Goal: Find specific page/section: Find specific page/section

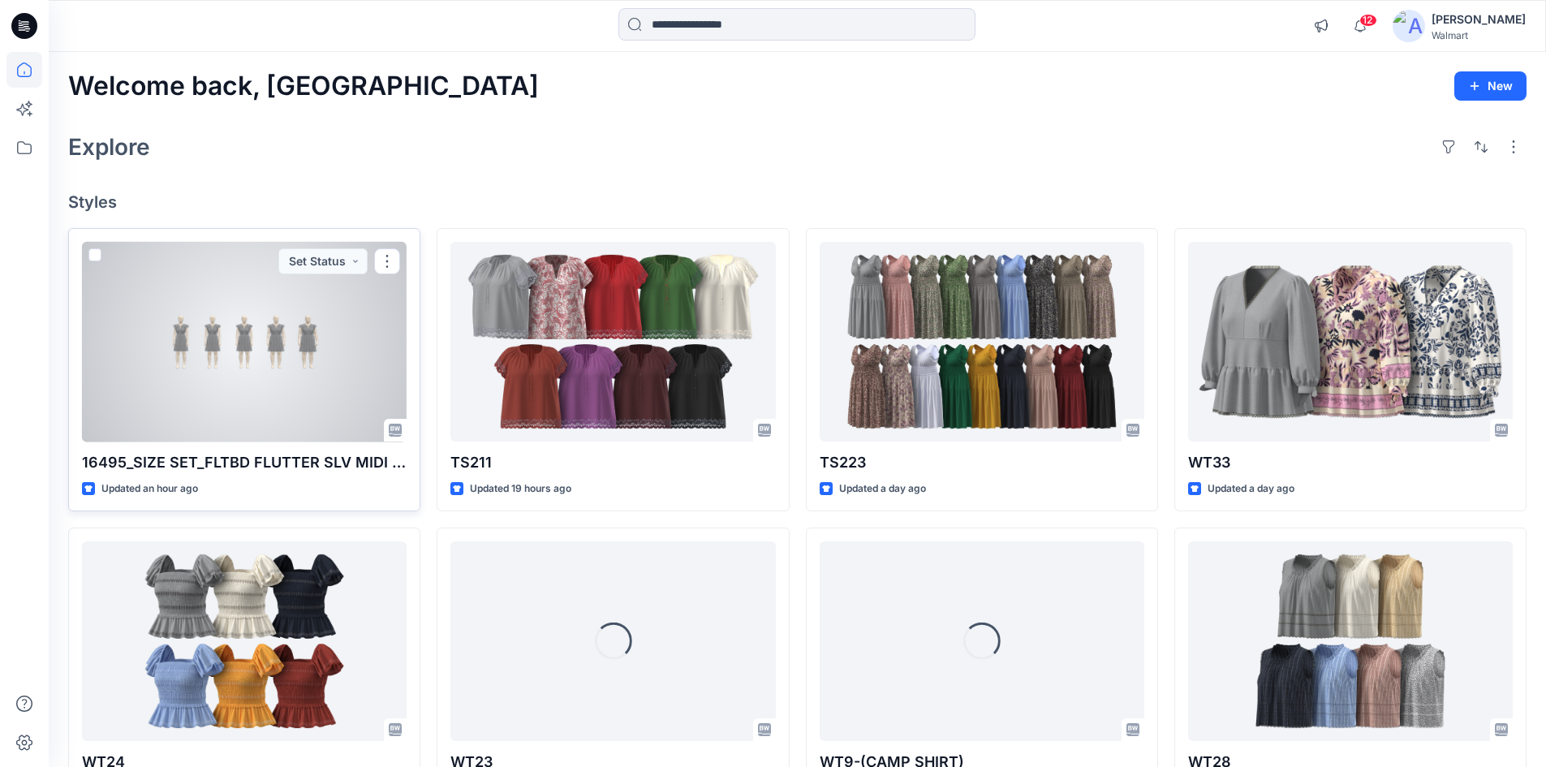
click at [252, 403] on div at bounding box center [244, 342] width 325 height 200
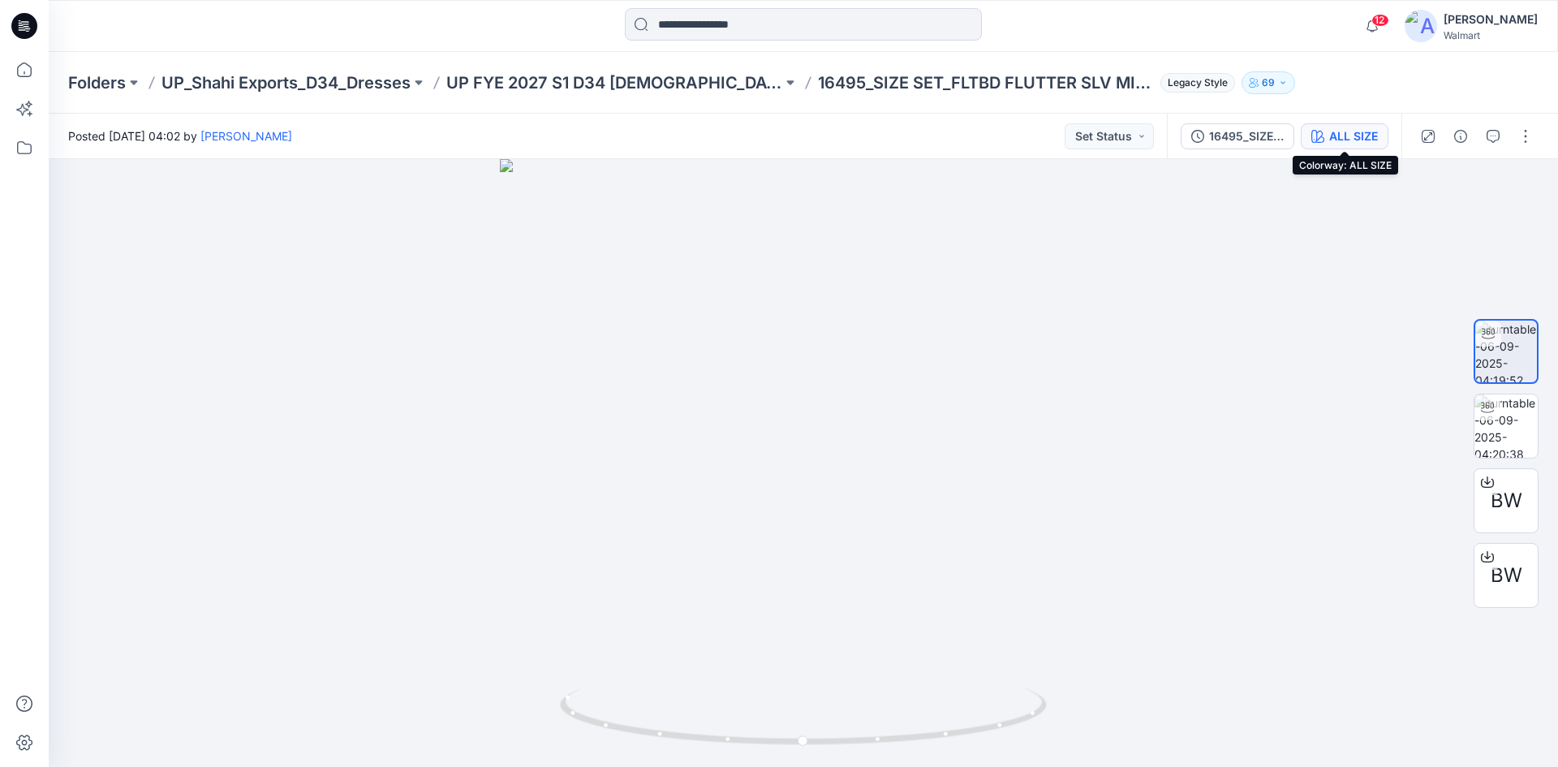
click at [1341, 133] on div "ALL SIZE" at bounding box center [1353, 136] width 49 height 18
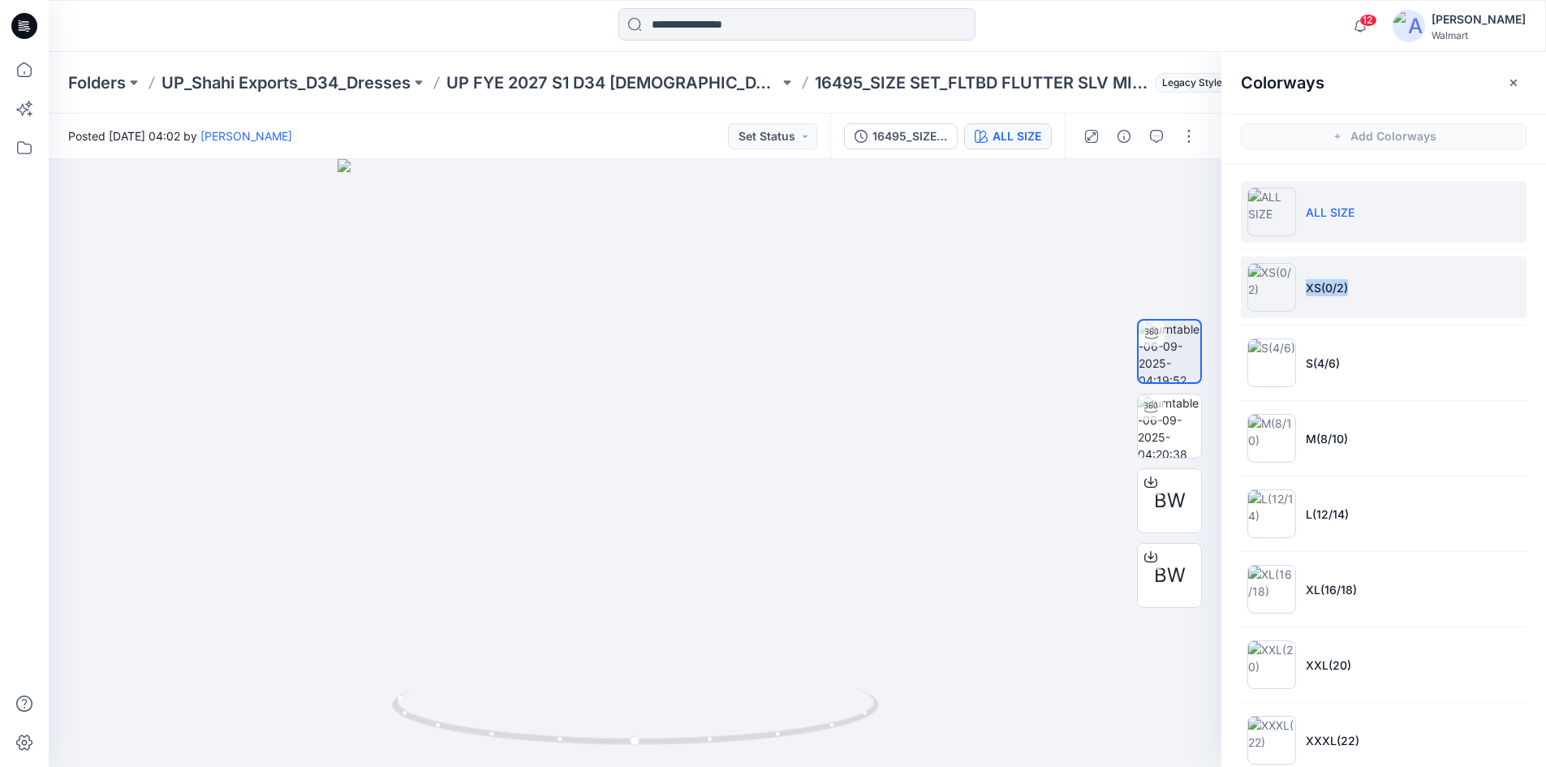
drag, startPoint x: 1302, startPoint y: 290, endPoint x: 1352, endPoint y: 290, distance: 50.3
click at [1352, 290] on li "XS(0/2)" at bounding box center [1384, 287] width 286 height 62
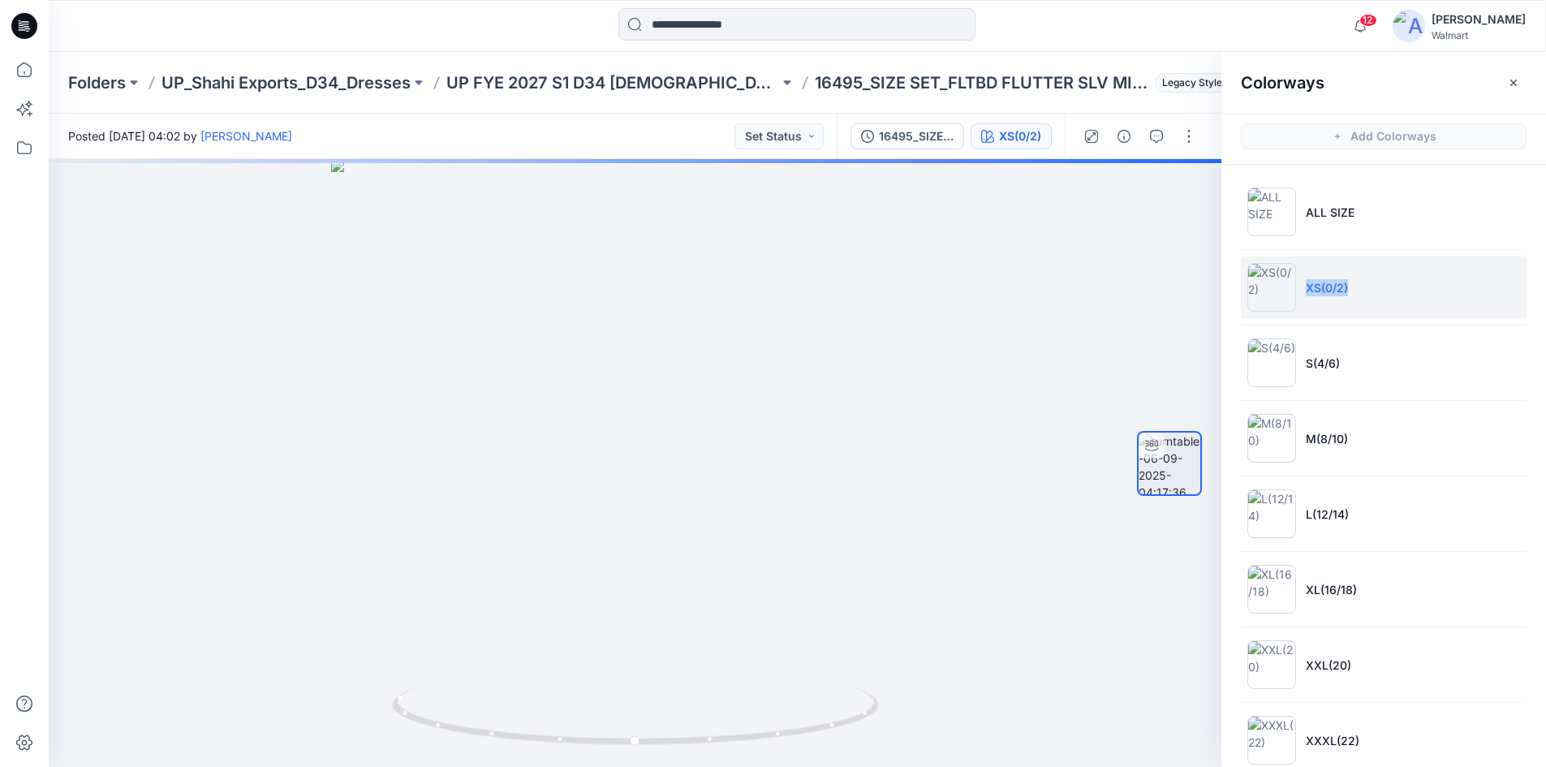
copy p "XS(0/2)"
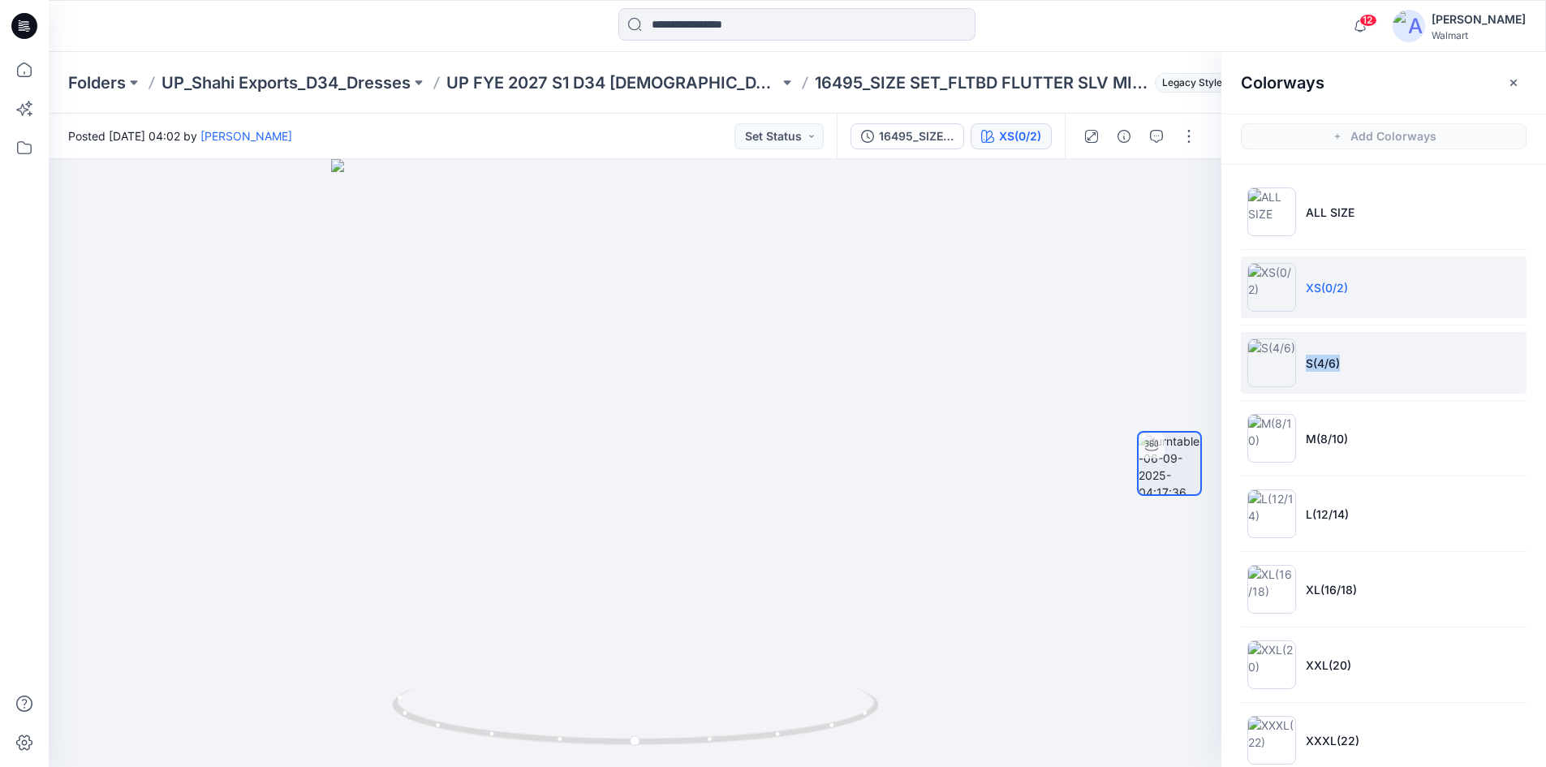
drag, startPoint x: 1299, startPoint y: 364, endPoint x: 1347, endPoint y: 370, distance: 48.3
click at [1347, 370] on li "S(4/6)" at bounding box center [1384, 363] width 286 height 62
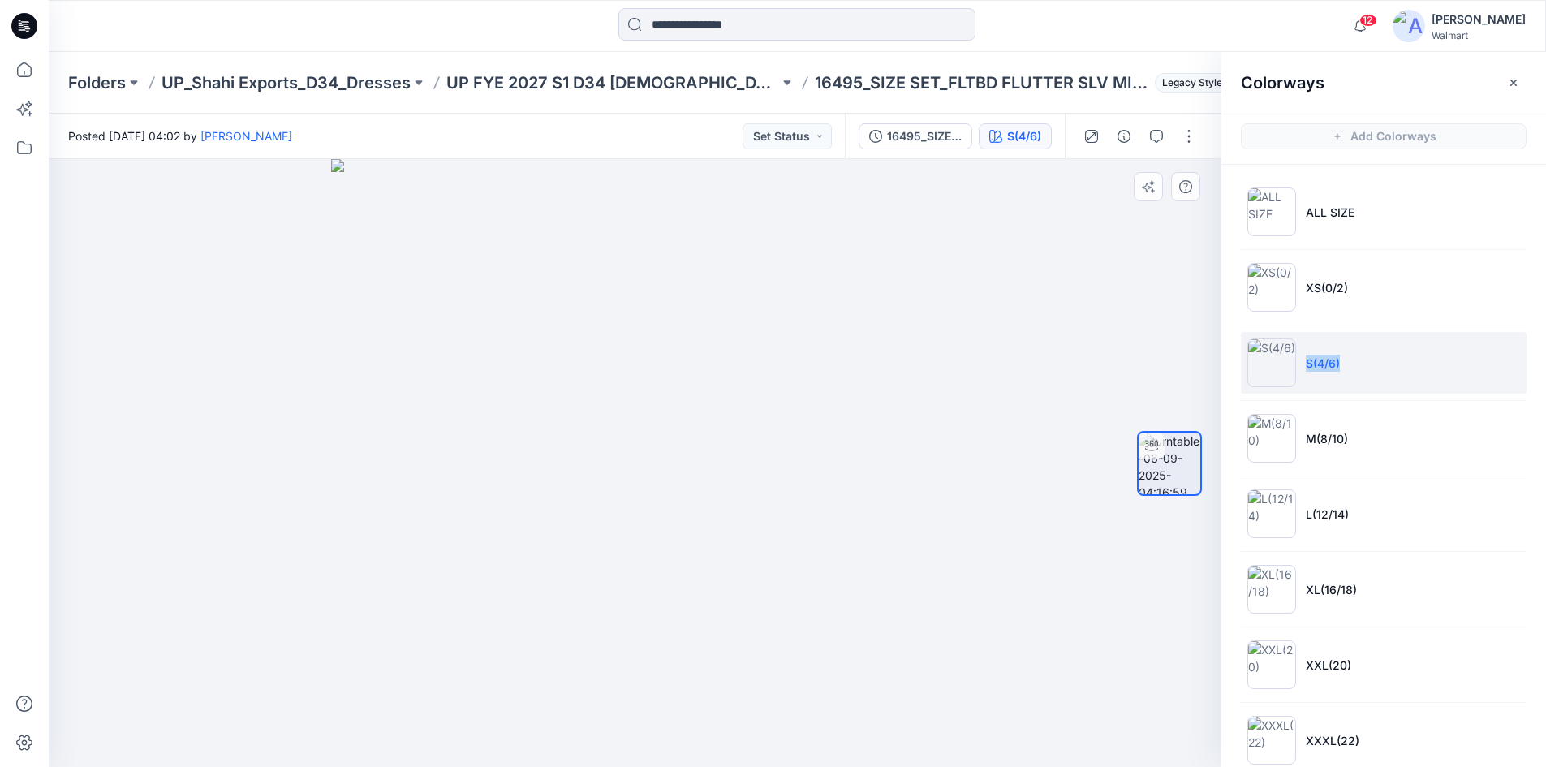
copy p "S(4/6)"
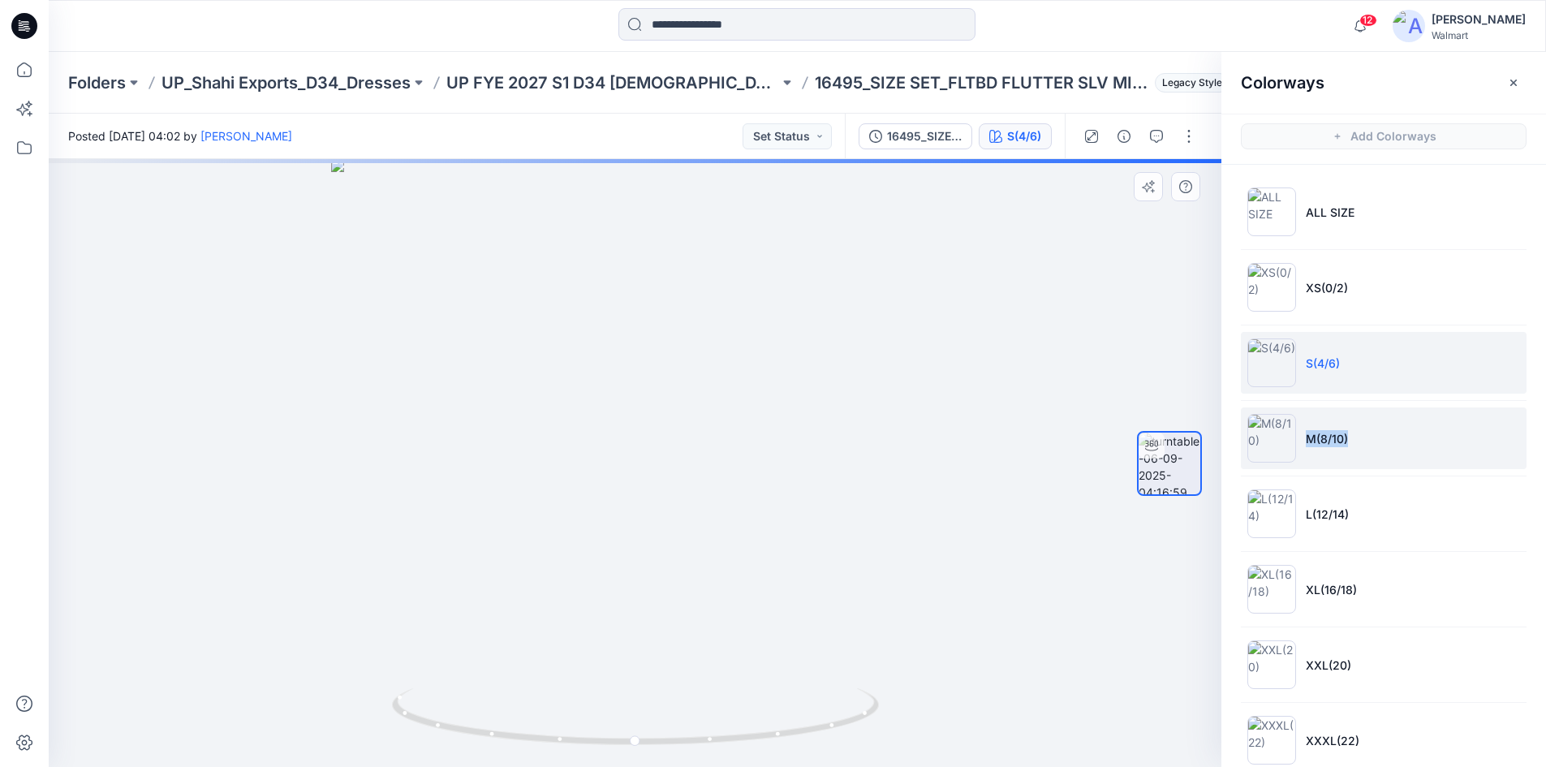
drag, startPoint x: 1303, startPoint y: 444, endPoint x: 1367, endPoint y: 445, distance: 63.3
click at [1359, 444] on li "M(8/10)" at bounding box center [1384, 438] width 286 height 62
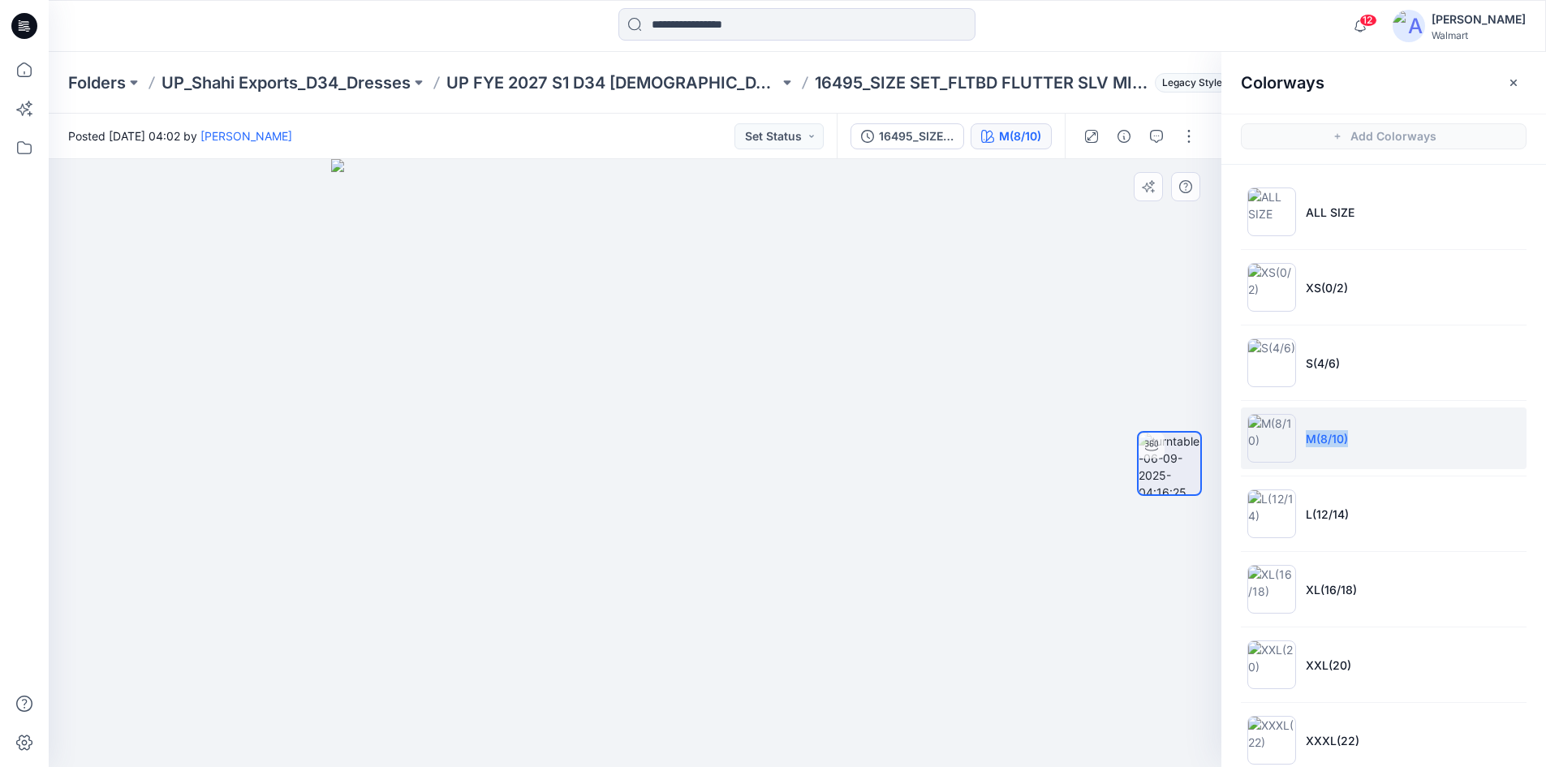
copy p "M(8/10)"
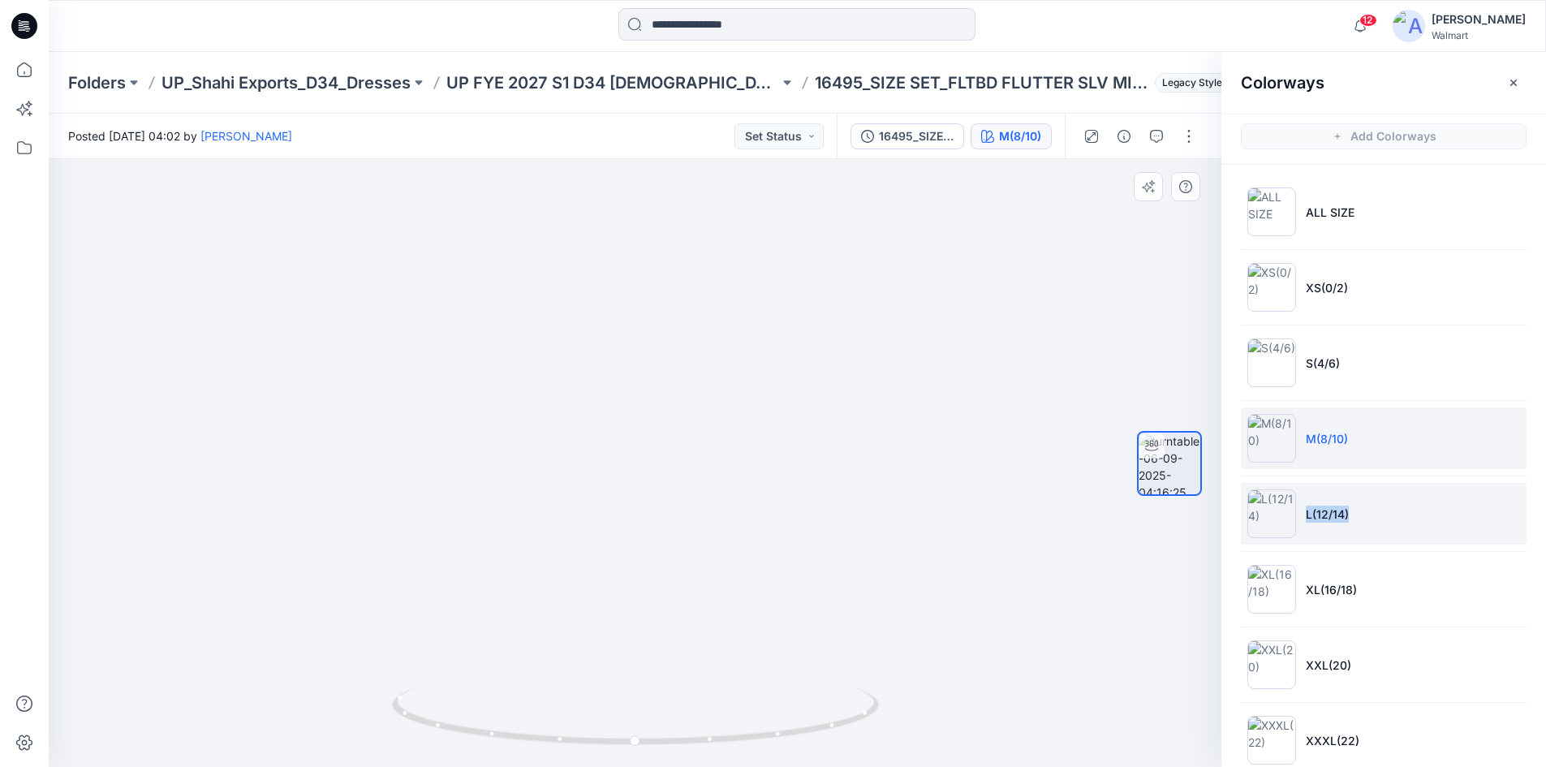
drag, startPoint x: 1303, startPoint y: 521, endPoint x: 1370, endPoint y: 515, distance: 66.9
click at [1370, 515] on li "L(12/14)" at bounding box center [1384, 514] width 286 height 62
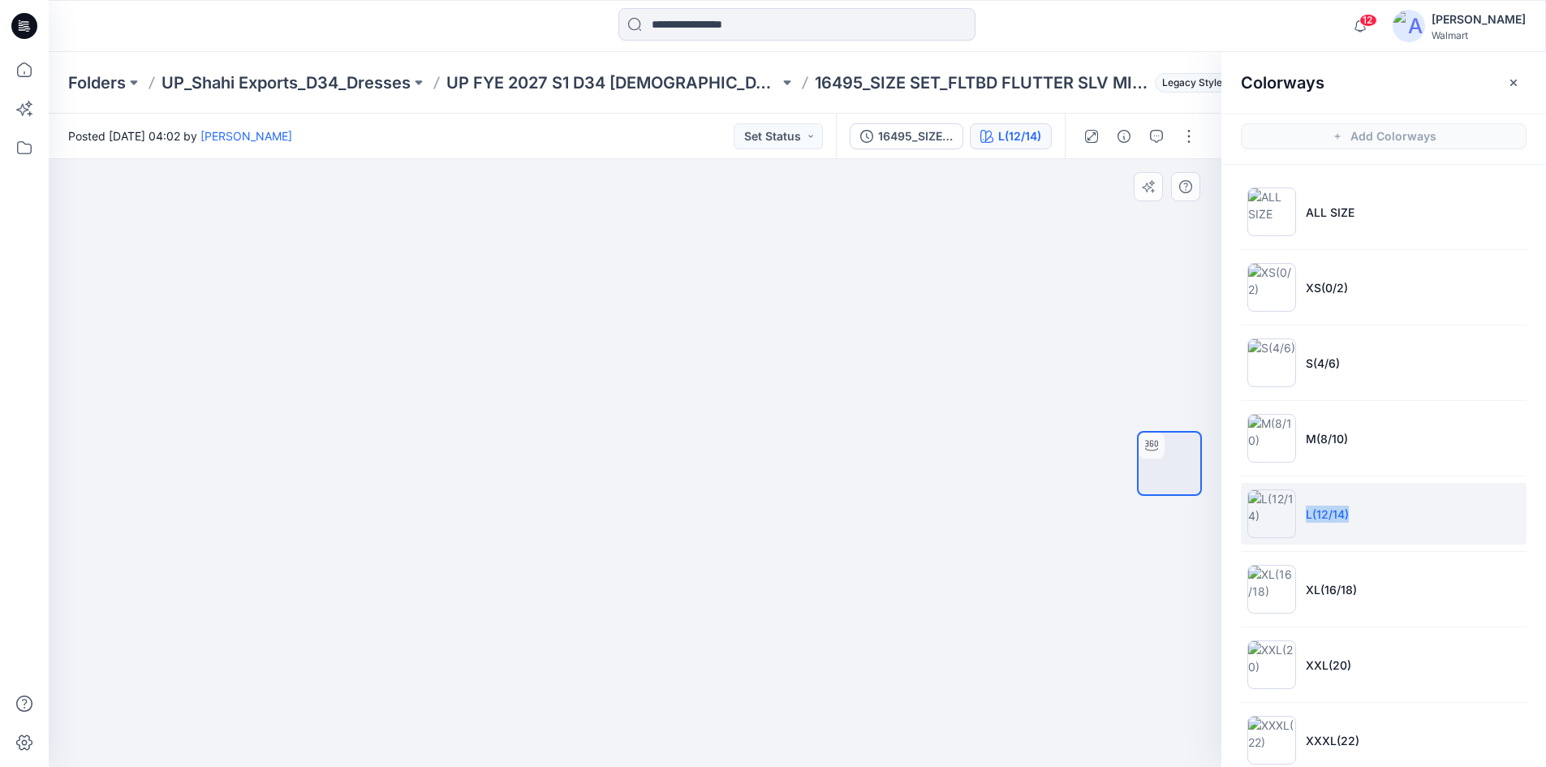
copy p "L(12/14)"
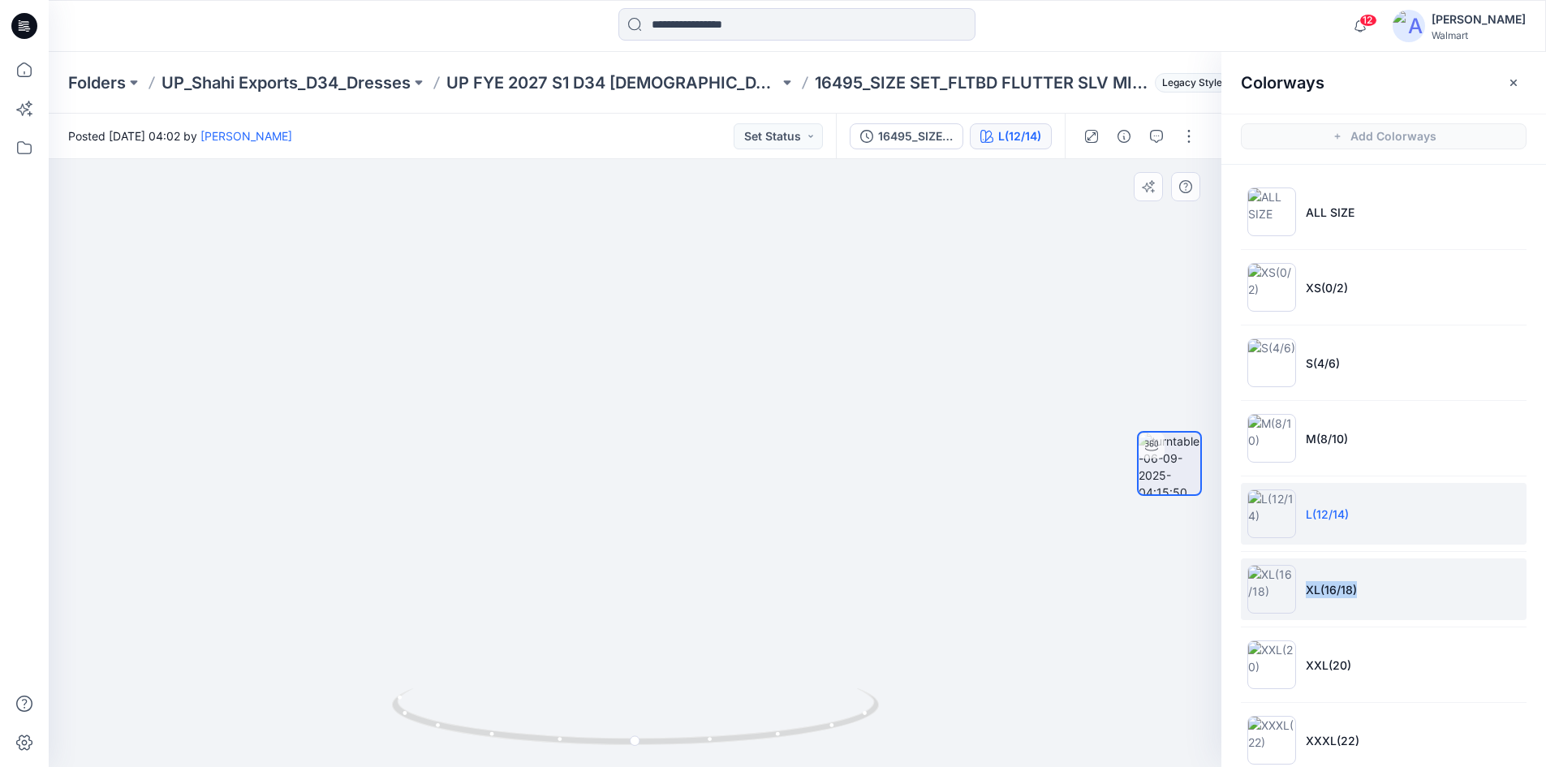
drag, startPoint x: 1303, startPoint y: 591, endPoint x: 1384, endPoint y: 581, distance: 81.7
click at [1384, 581] on li "XL(16/18)" at bounding box center [1384, 589] width 286 height 62
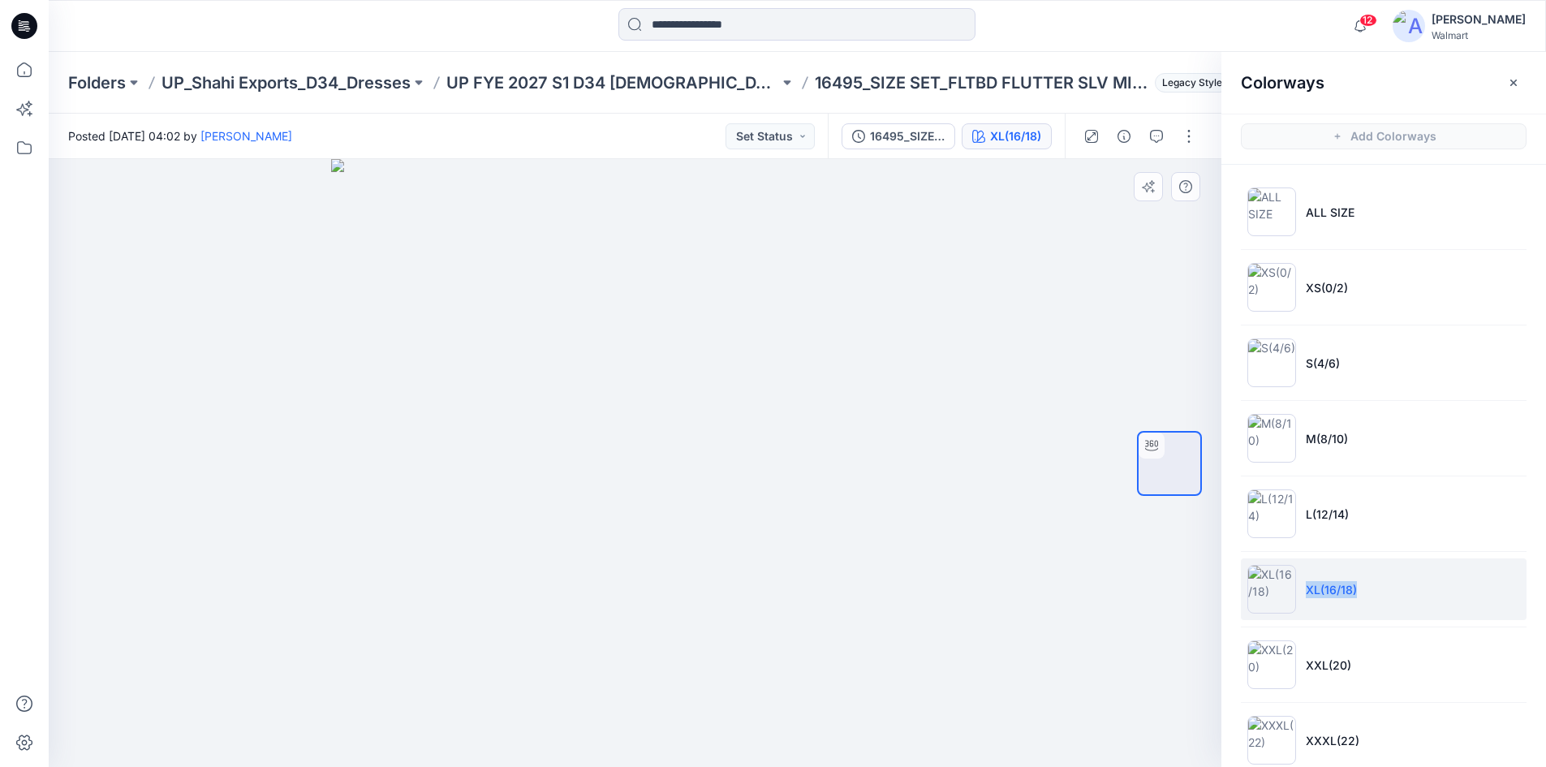
copy p "XL(16/18)"
click at [696, 28] on input at bounding box center [796, 24] width 357 height 32
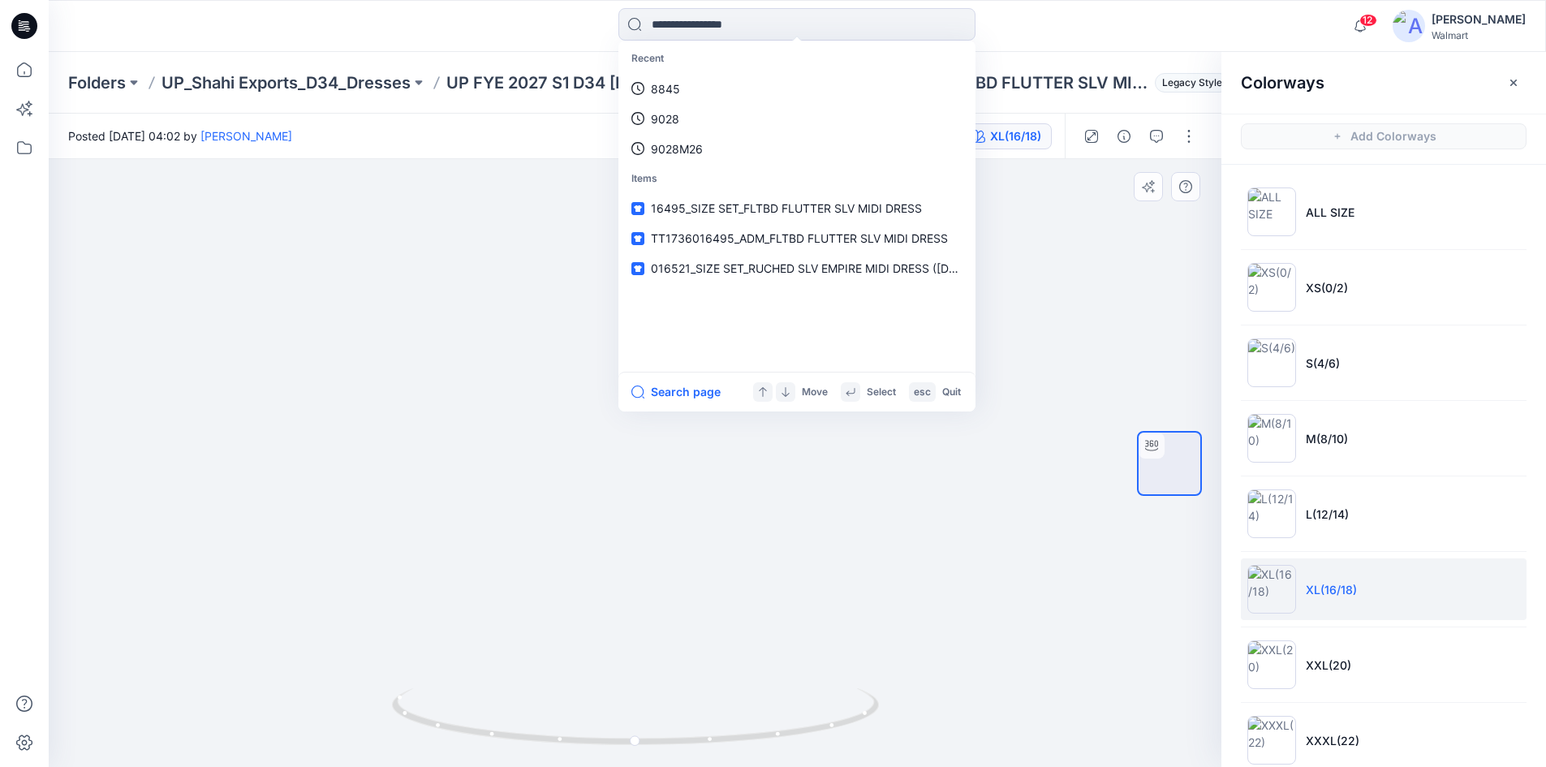
click at [446, 19] on div "Recent 8845 9028 9028M26 Items 16495_SIZE SET_FLTBD FLUTTER SLV MIDI DRESS TT17…" at bounding box center [797, 26] width 748 height 36
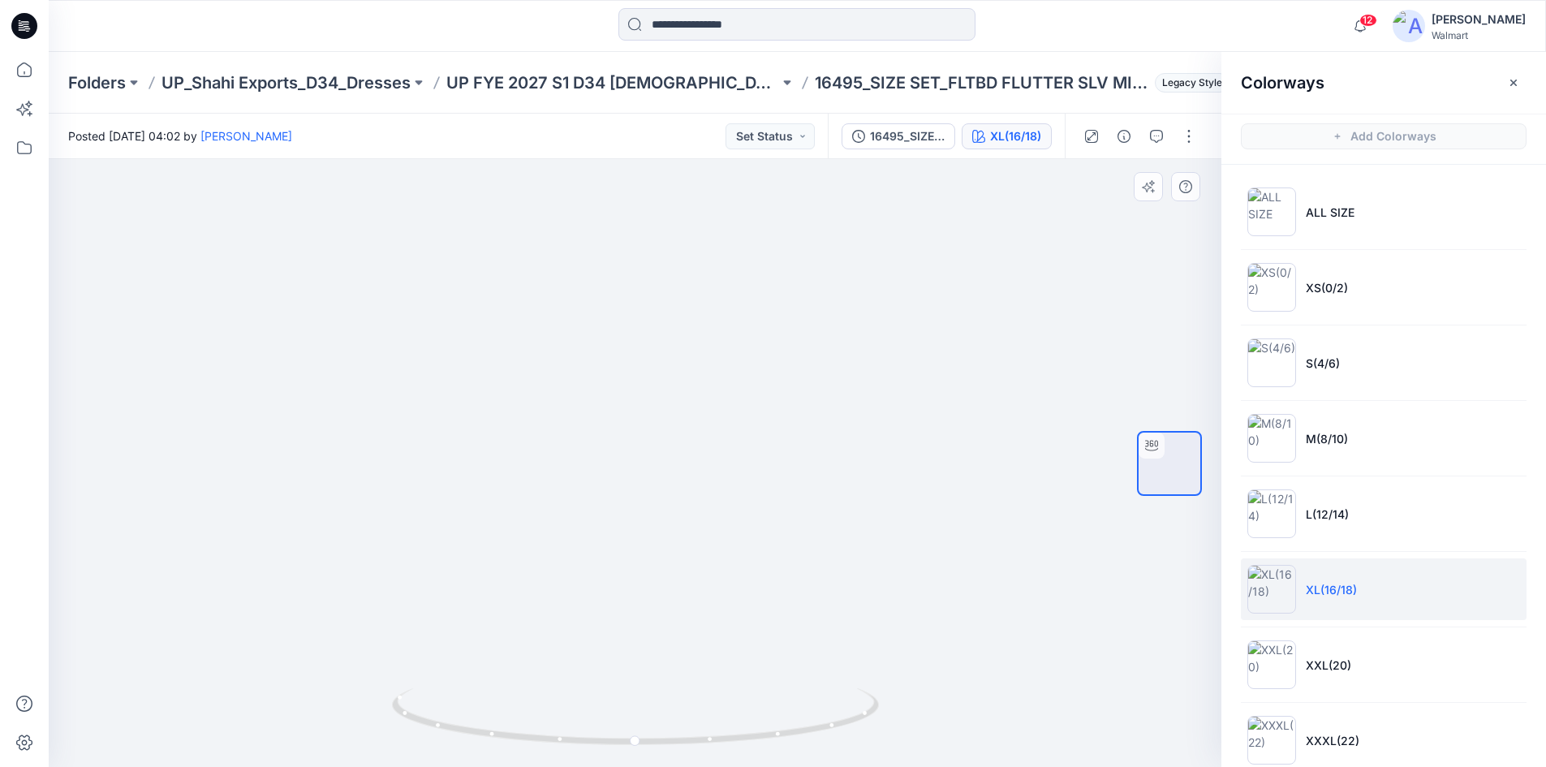
click at [1425, 27] on img at bounding box center [1409, 26] width 32 height 32
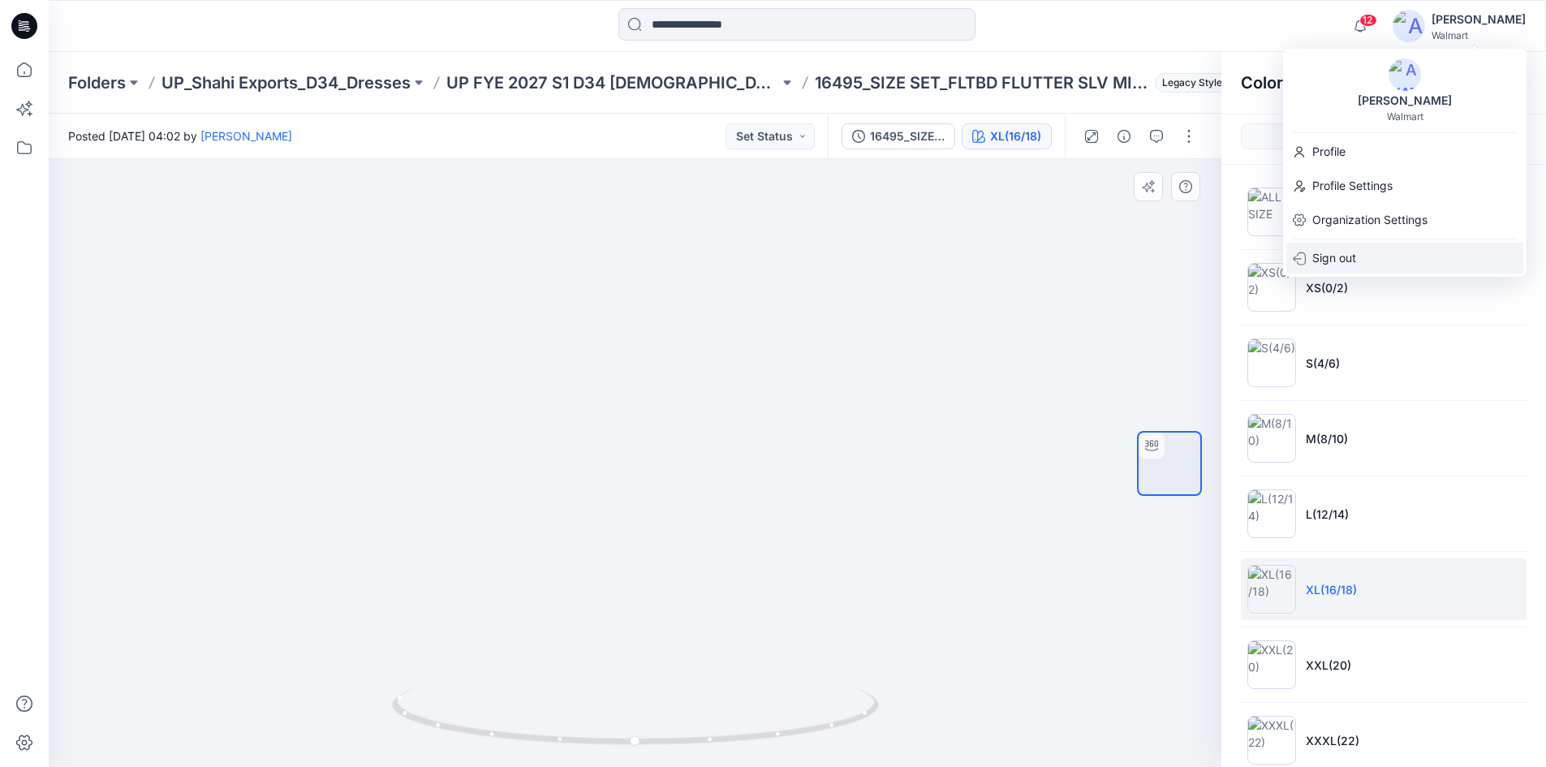
click at [1355, 261] on p "Sign out" at bounding box center [1334, 258] width 44 height 31
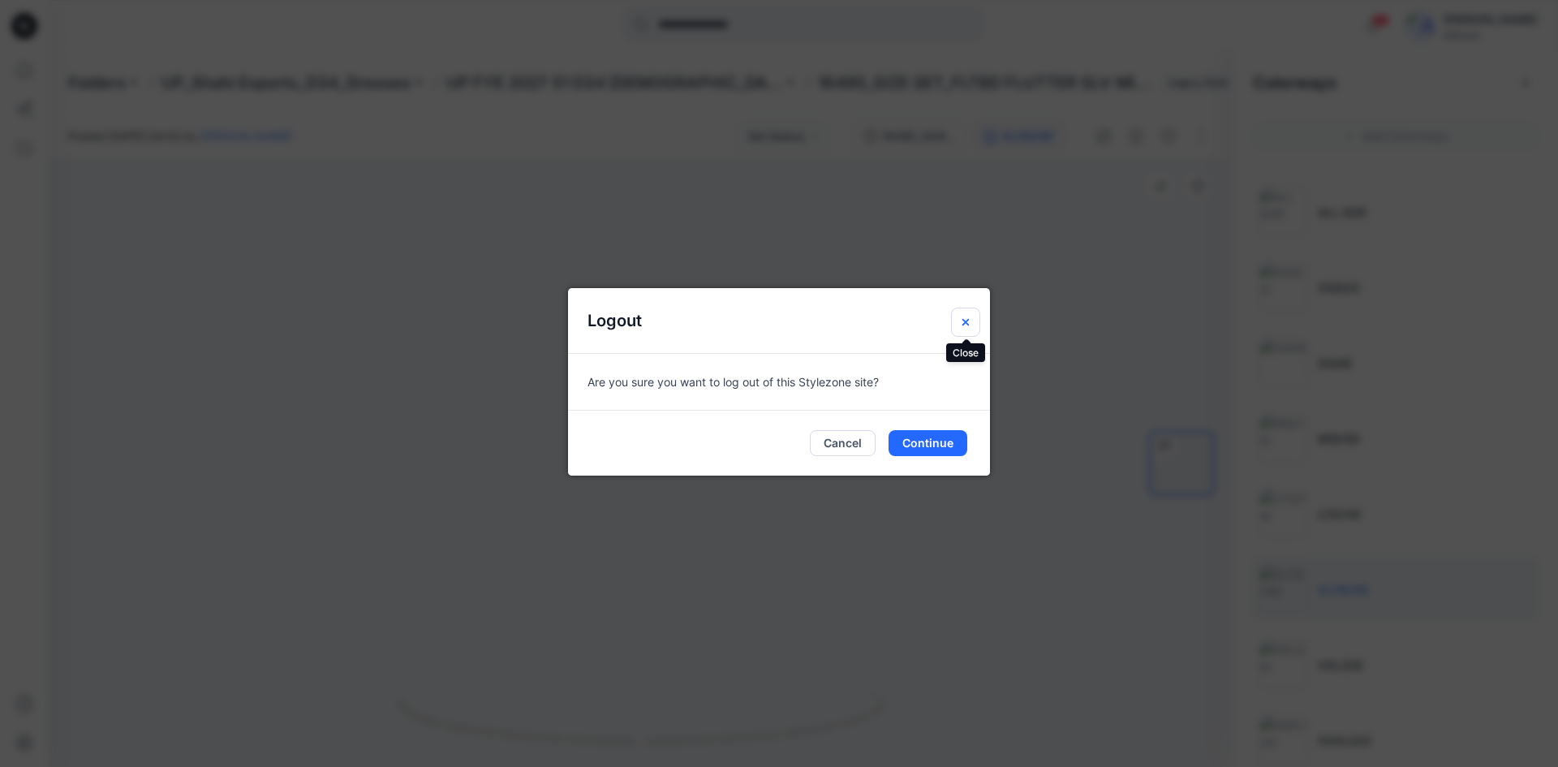
click at [962, 323] on icon "Close" at bounding box center [965, 322] width 13 height 13
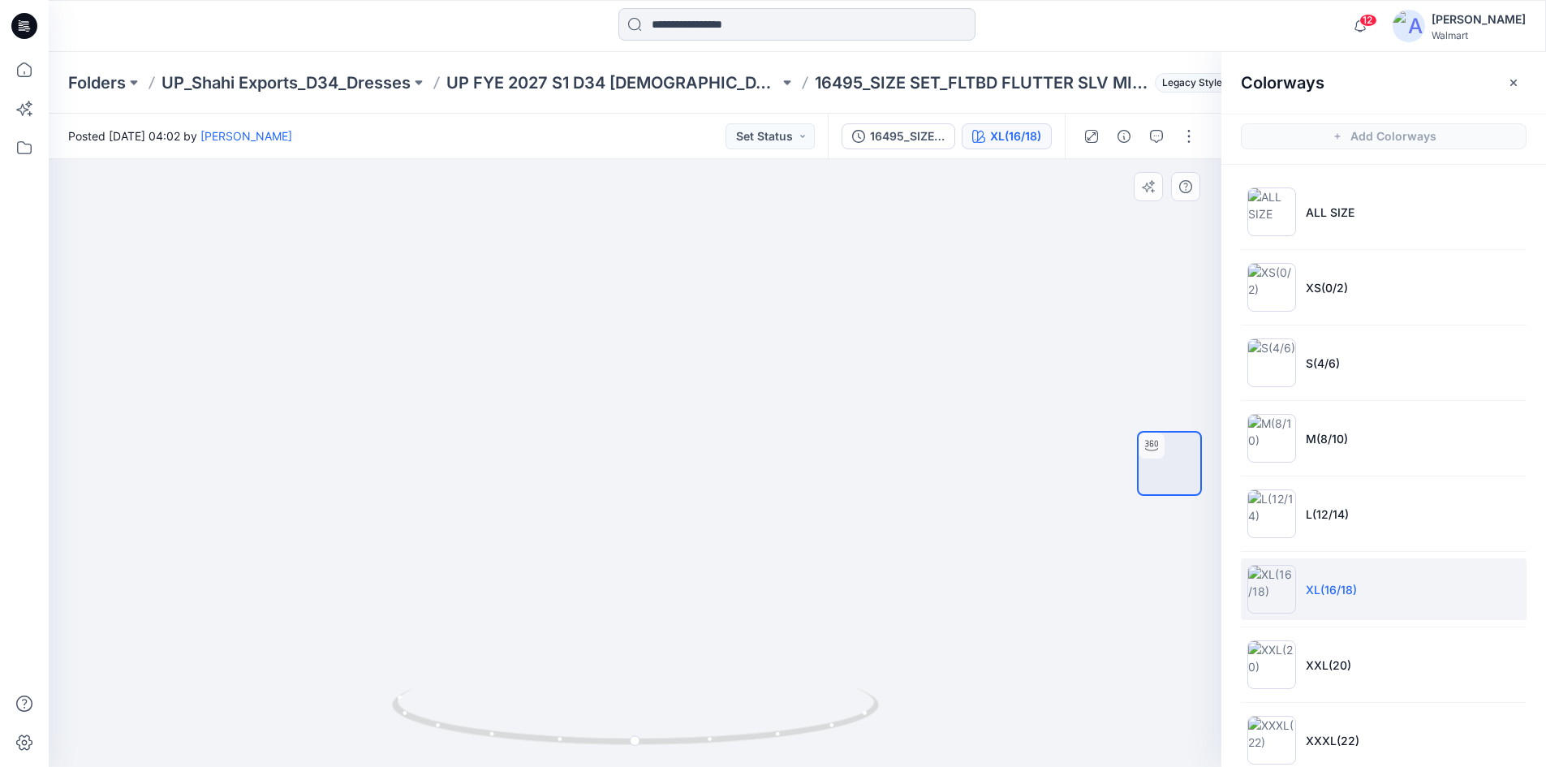
click at [755, 36] on input at bounding box center [796, 24] width 357 height 32
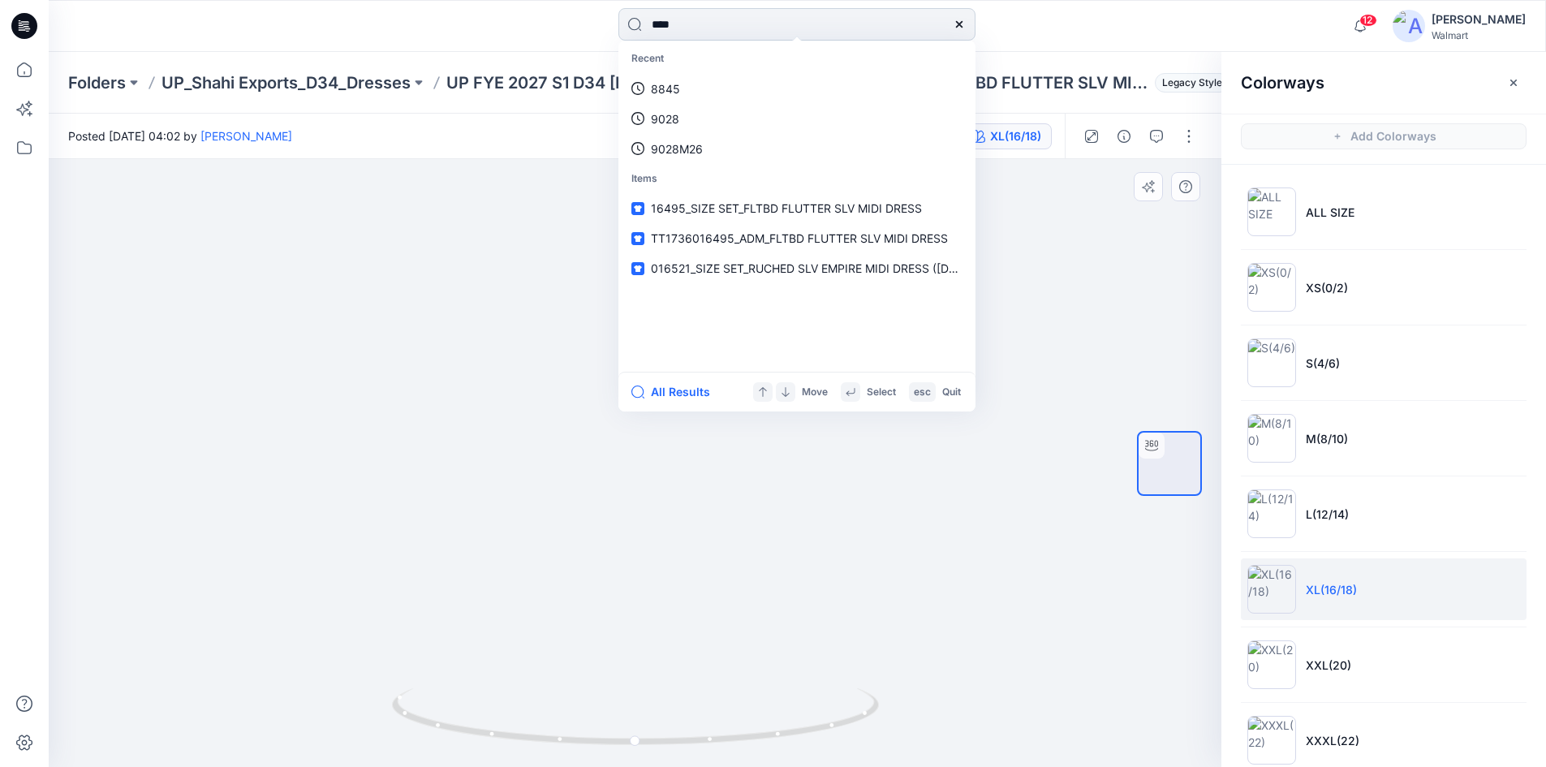
type input "*****"
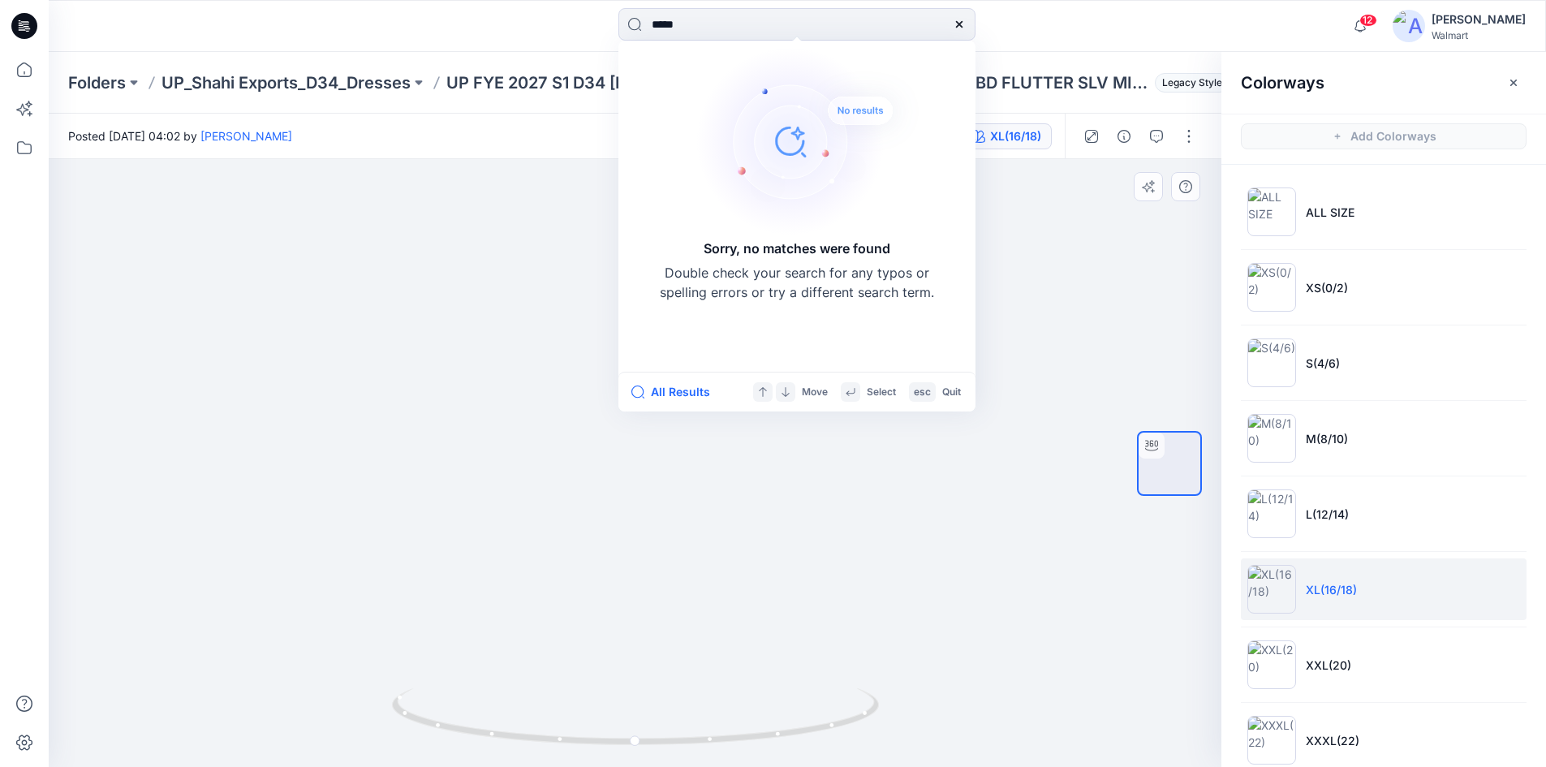
drag, startPoint x: 717, startPoint y: 26, endPoint x: 263, endPoint y: 4, distance: 455.0
click at [263, 4] on div "***** Sorry, no matches were found Double check your search for any typos or sp…" at bounding box center [797, 26] width 1497 height 52
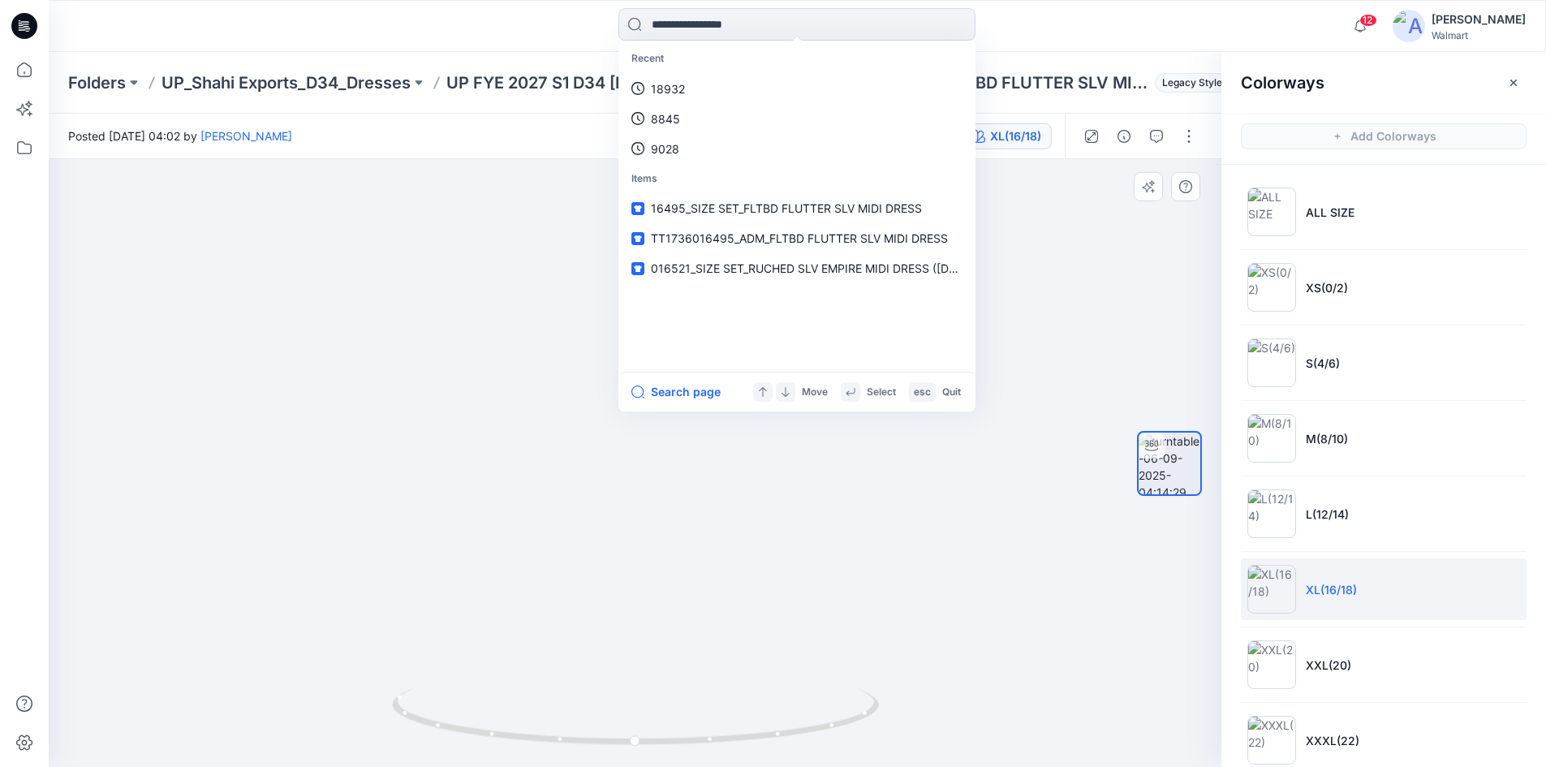
click at [514, 107] on div "Folders UP_Shahi Exports_D34_Dresses UP FYE 2027 S1 D34 Ladies Dresses 16495_SI…" at bounding box center [797, 83] width 1497 height 62
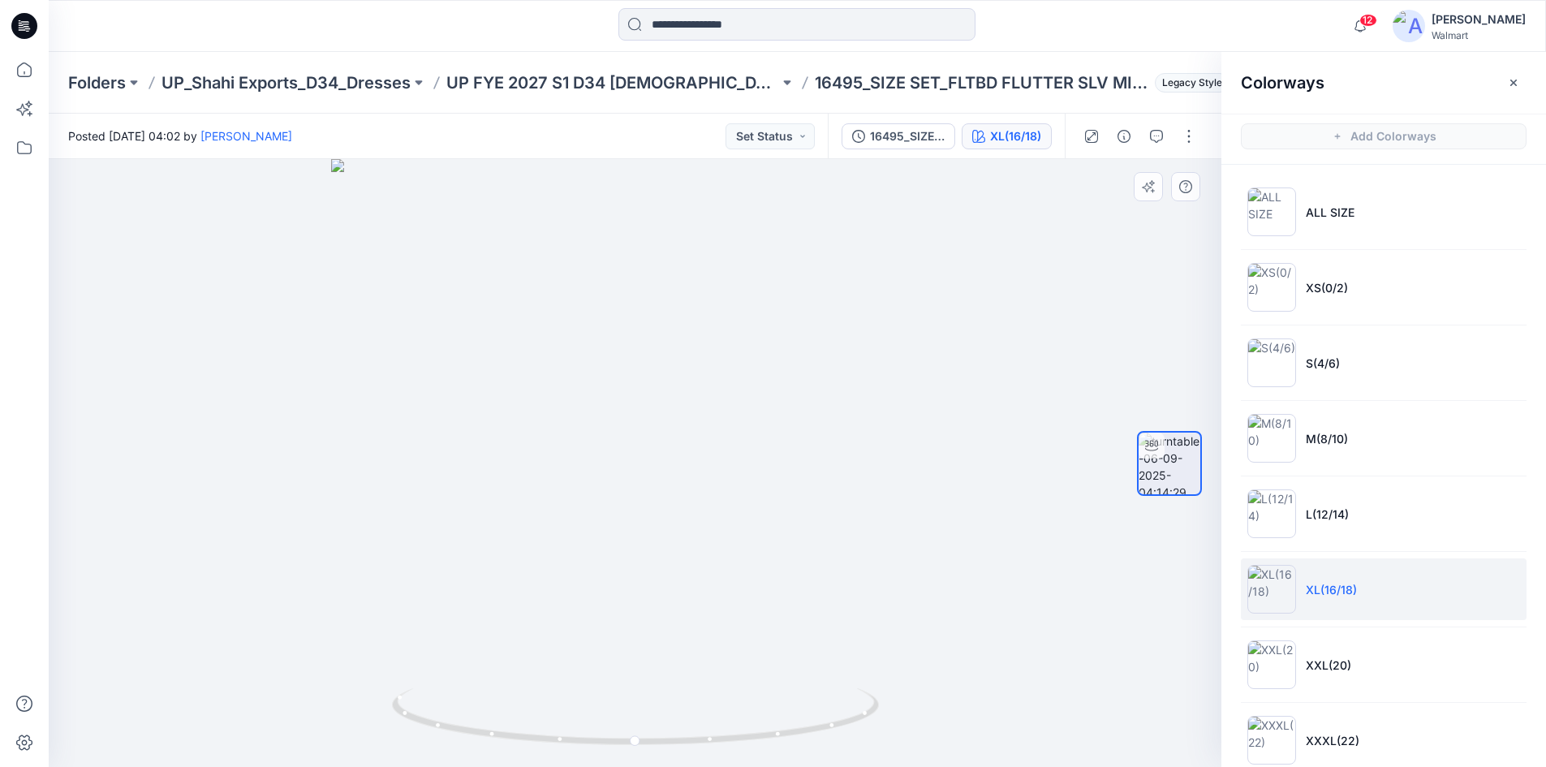
click at [25, 22] on icon at bounding box center [25, 21] width 8 height 1
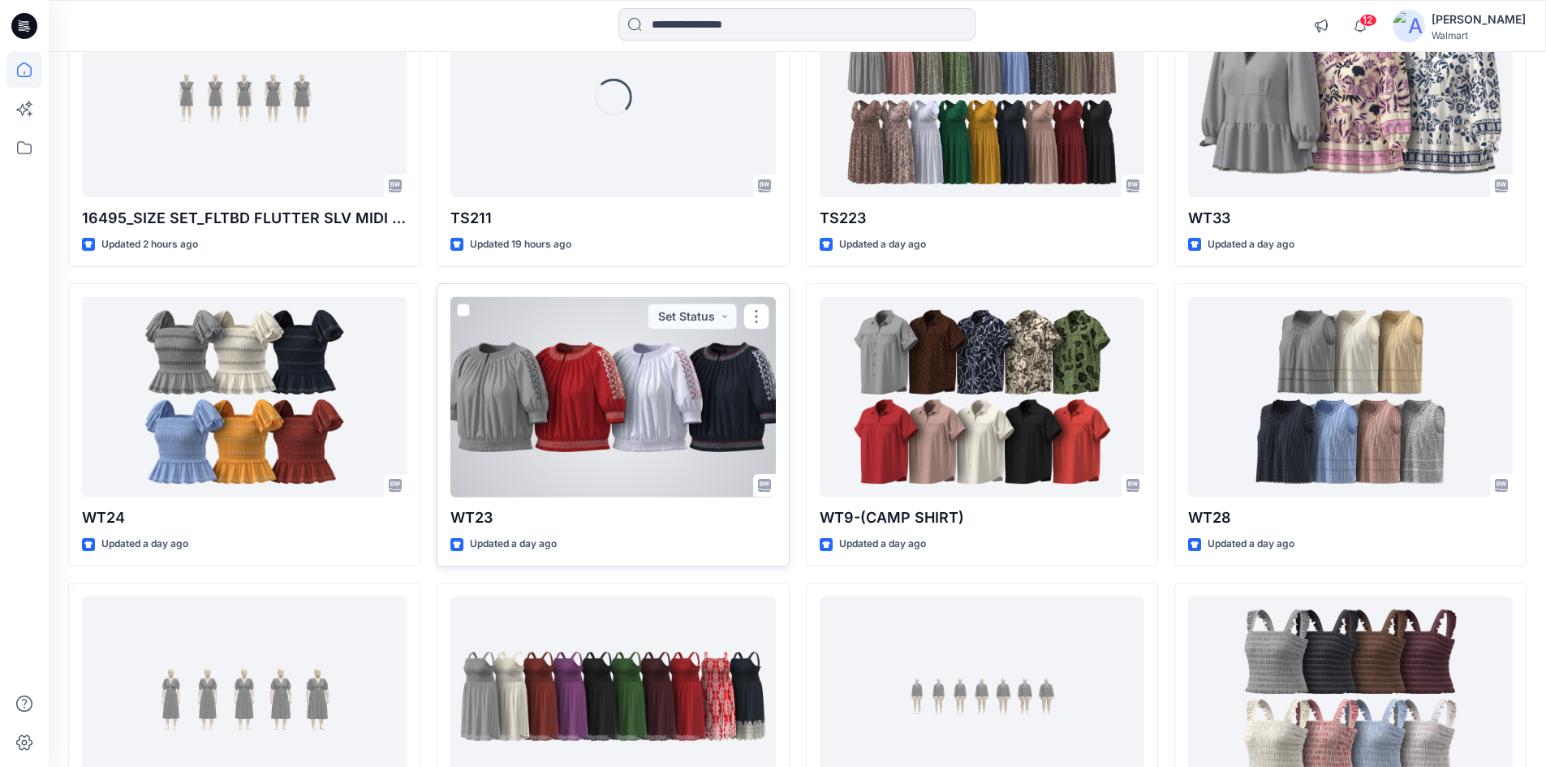
scroll to position [406, 0]
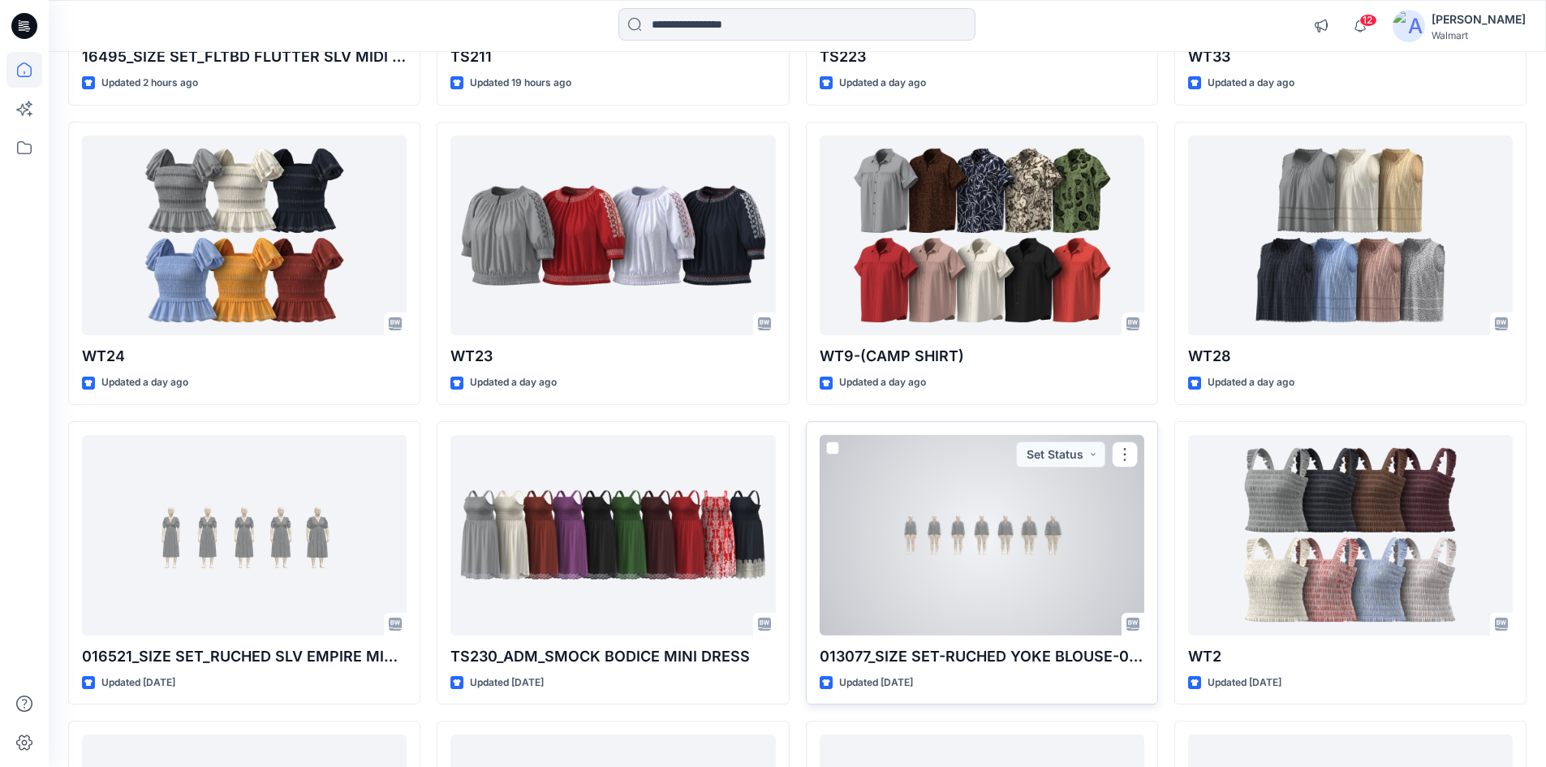
click at [992, 542] on div at bounding box center [982, 535] width 325 height 200
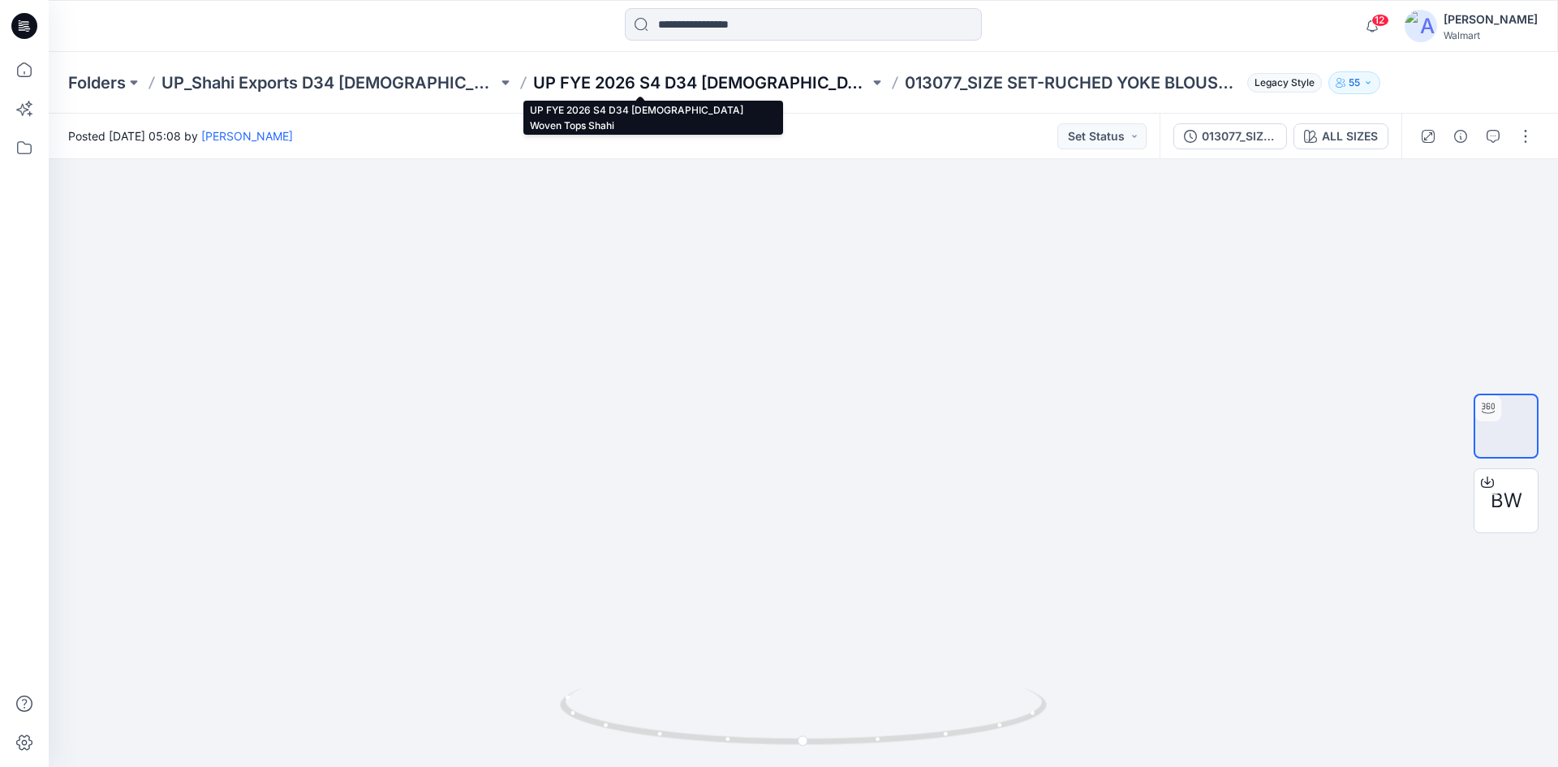
click at [605, 82] on p "UP FYE 2026 S4 D34 [DEMOGRAPHIC_DATA] Woven Tops Shahi" at bounding box center [701, 82] width 336 height 23
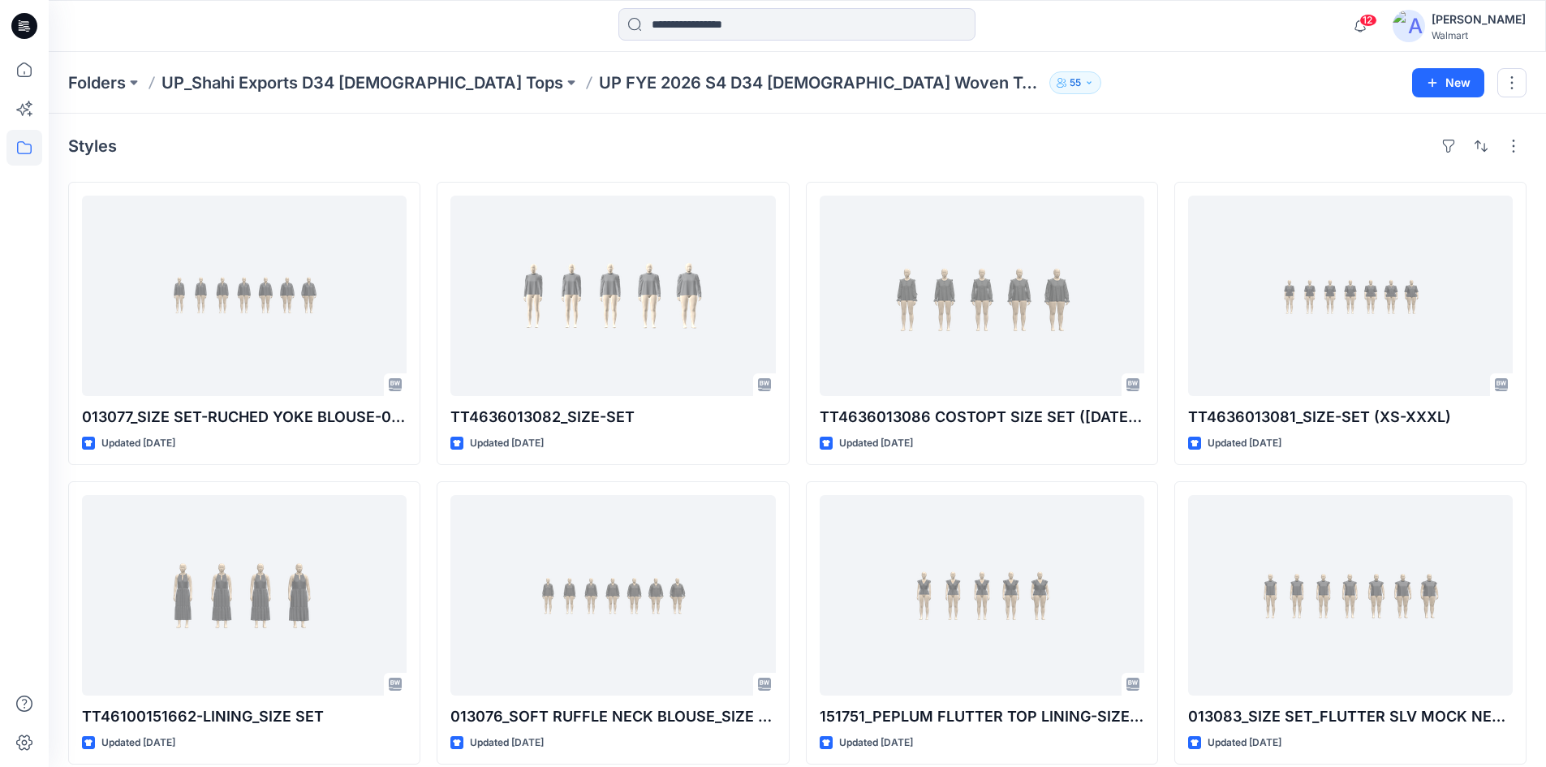
click at [1488, 20] on div "[PERSON_NAME]" at bounding box center [1479, 19] width 94 height 19
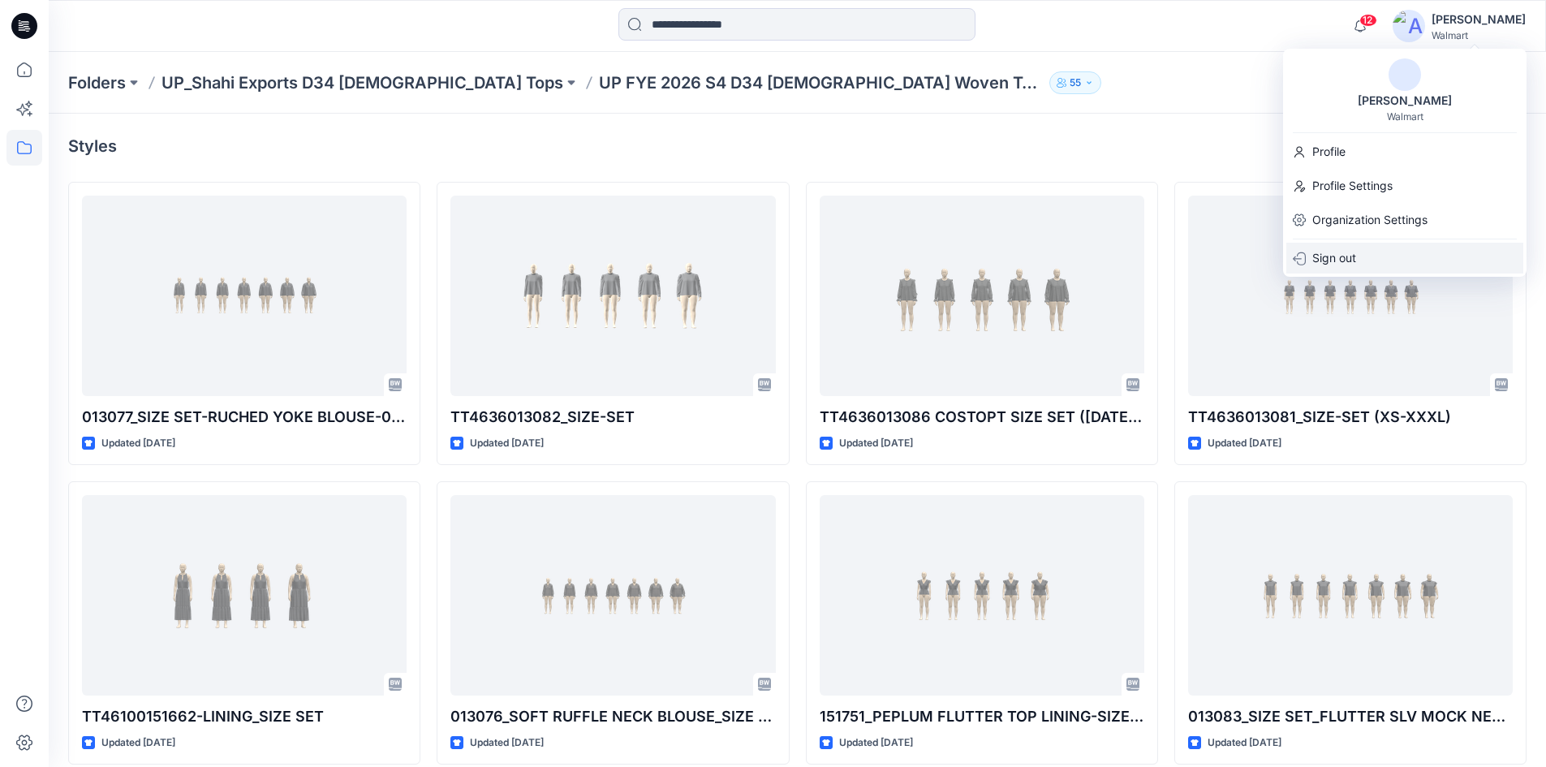
click at [1350, 247] on p "Sign out" at bounding box center [1334, 258] width 44 height 31
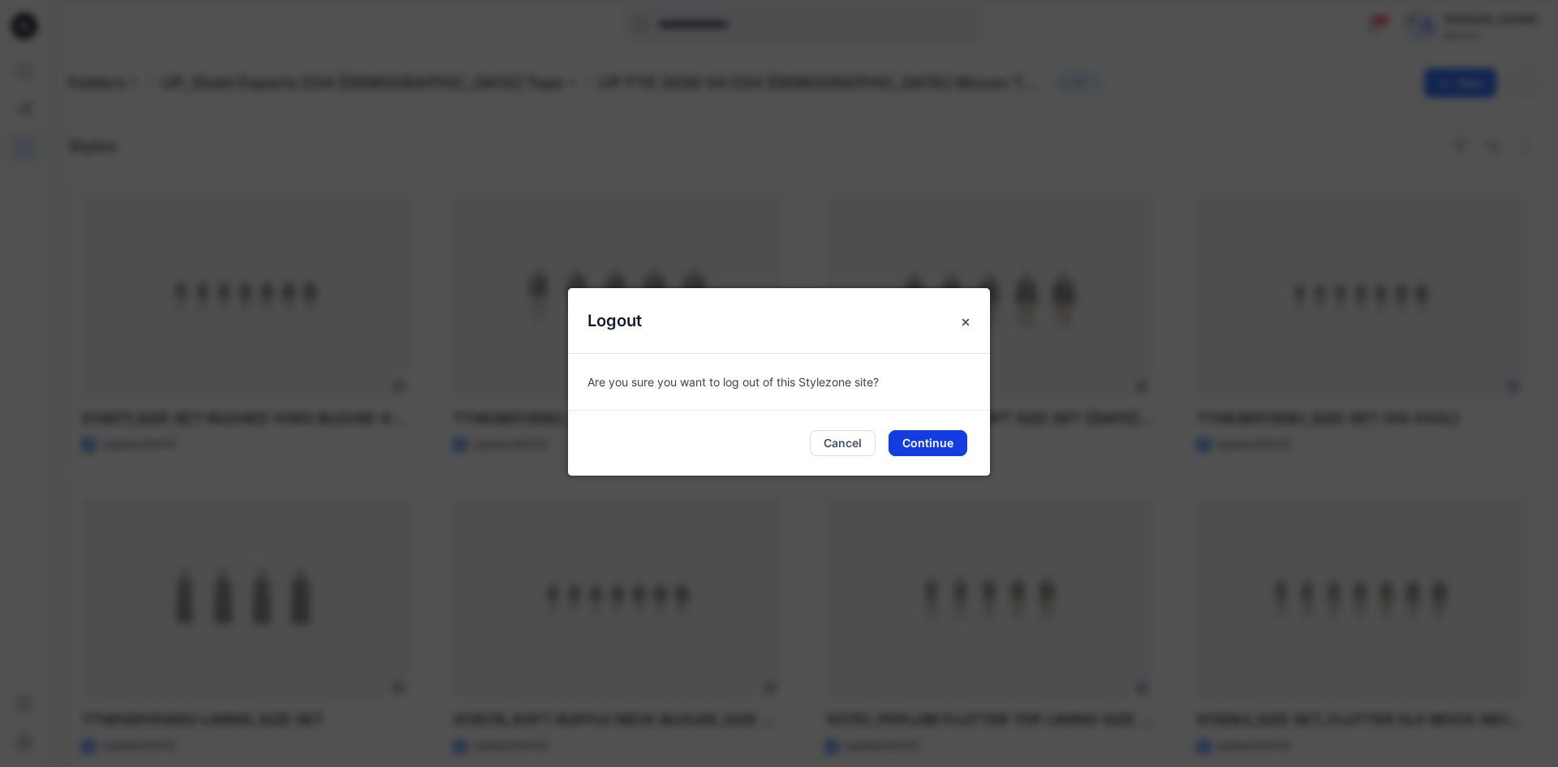
click at [934, 446] on button "Continue" at bounding box center [928, 443] width 79 height 26
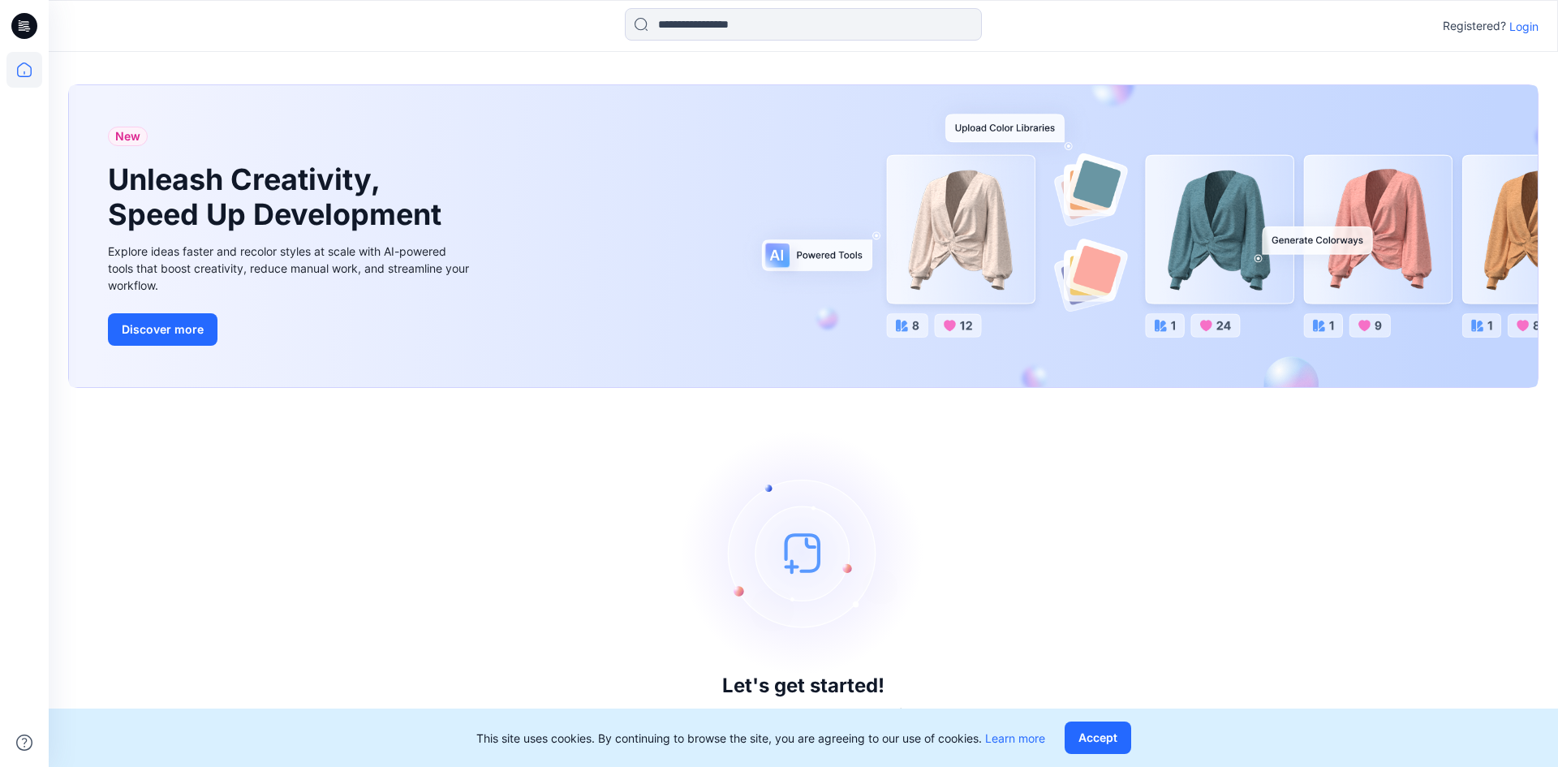
click at [1514, 28] on p "Login" at bounding box center [1524, 26] width 29 height 17
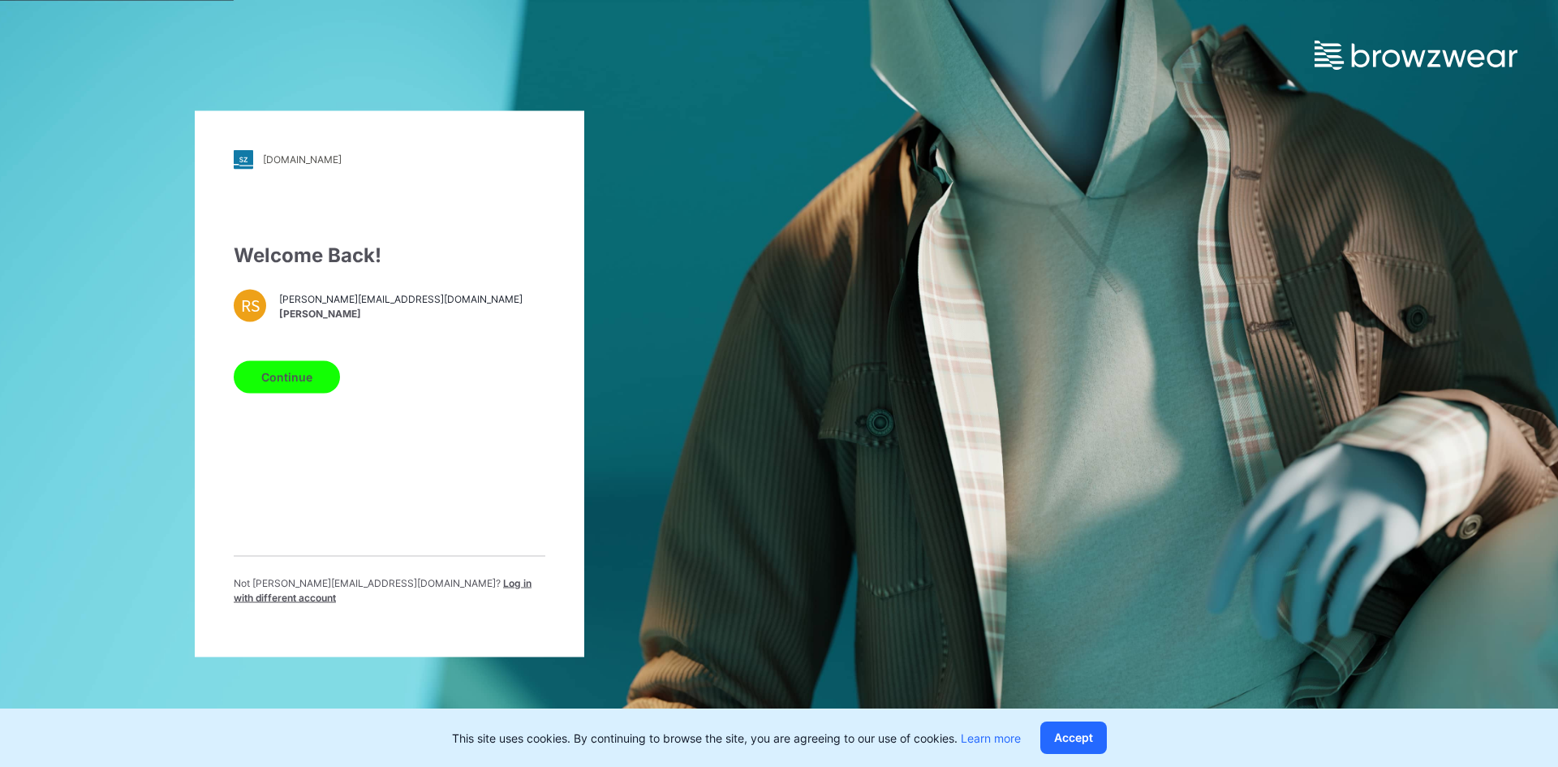
click at [285, 393] on button "Continue" at bounding box center [287, 376] width 106 height 32
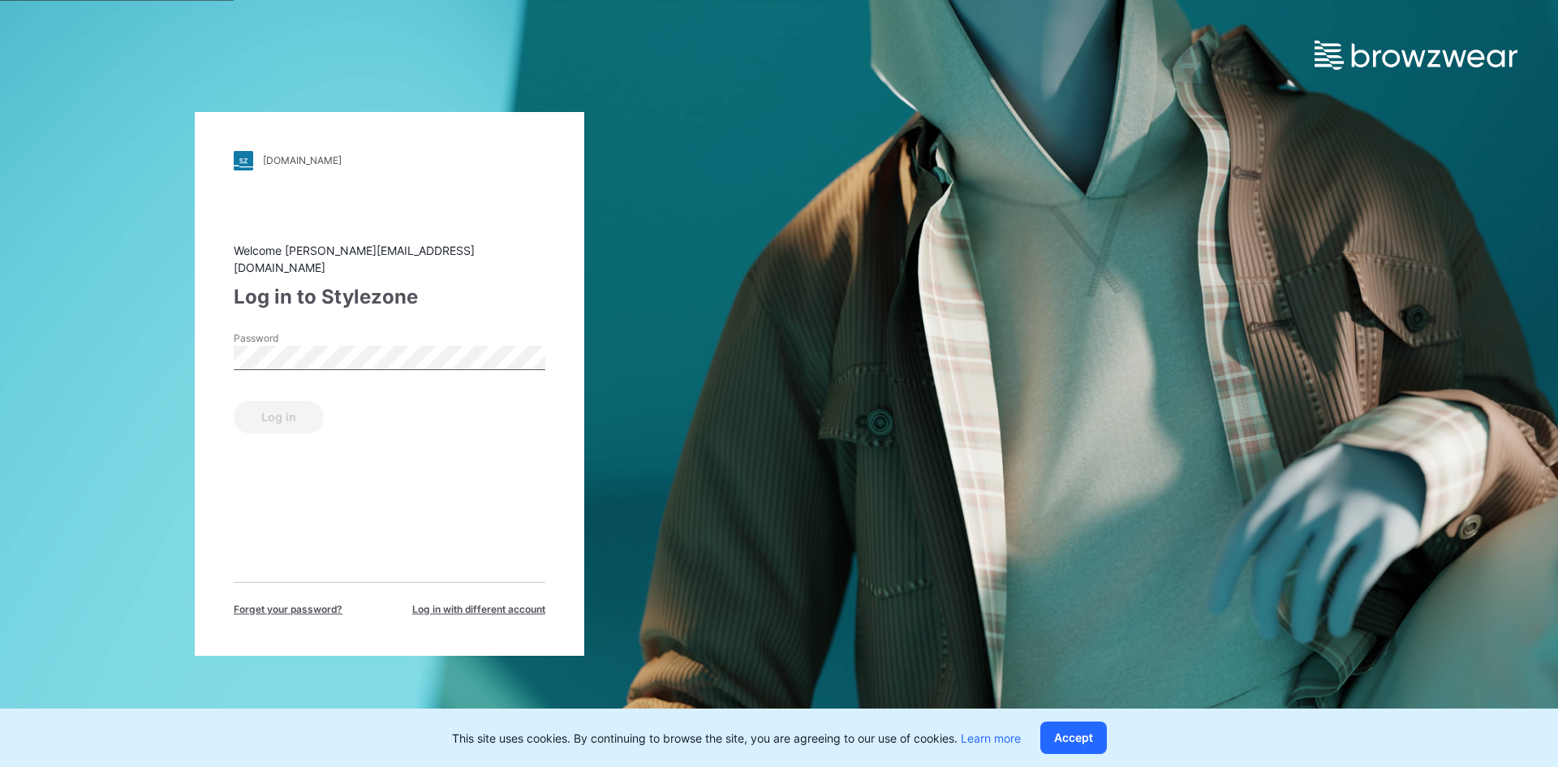
drag, startPoint x: 445, startPoint y: 602, endPoint x: 438, endPoint y: 592, distance: 11.7
click at [446, 602] on span "Log in with different account" at bounding box center [478, 609] width 133 height 15
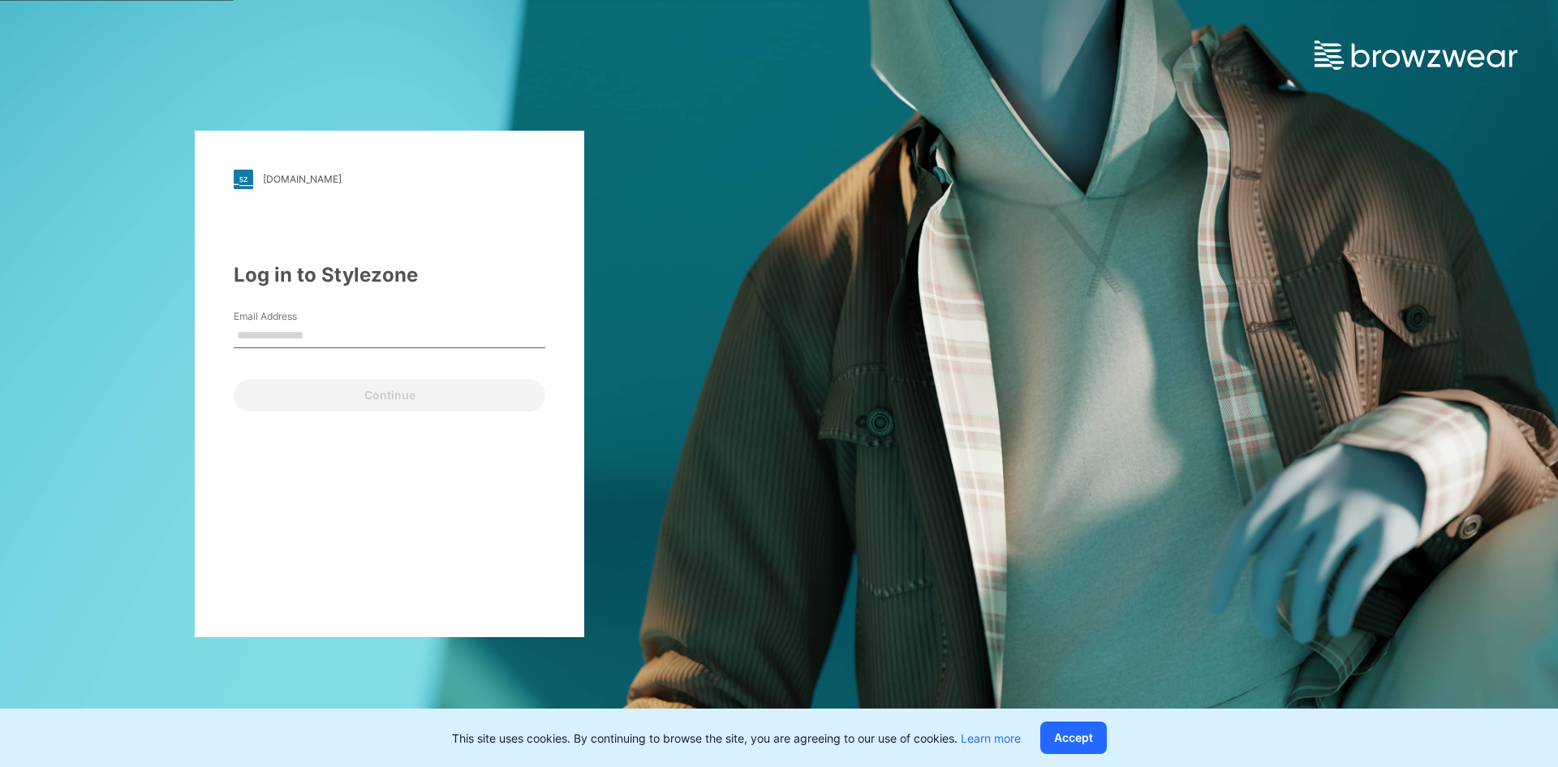
click at [329, 341] on input "Email Address" at bounding box center [390, 336] width 312 height 24
type input "**********"
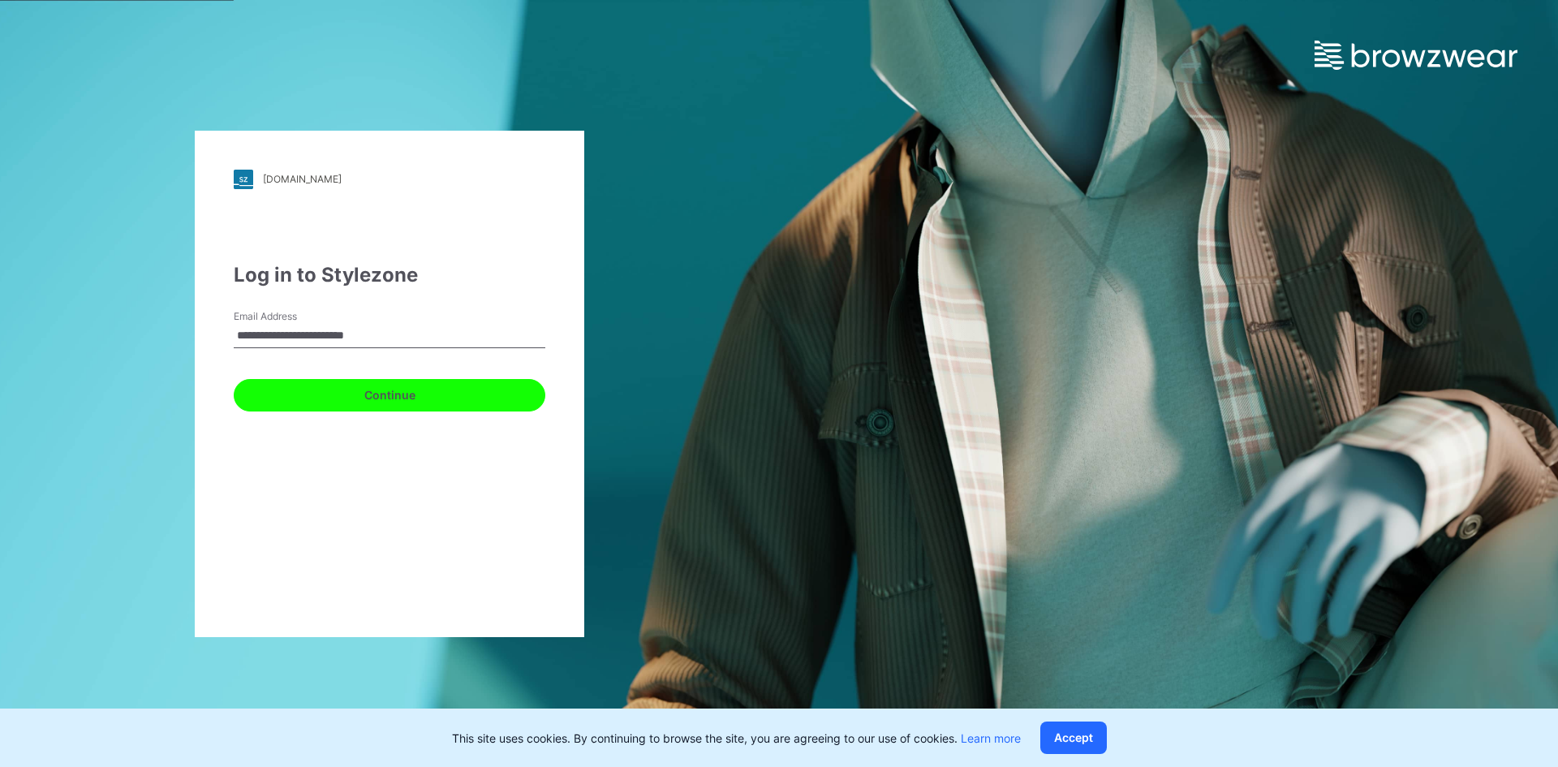
click at [305, 385] on button "Continue" at bounding box center [390, 395] width 312 height 32
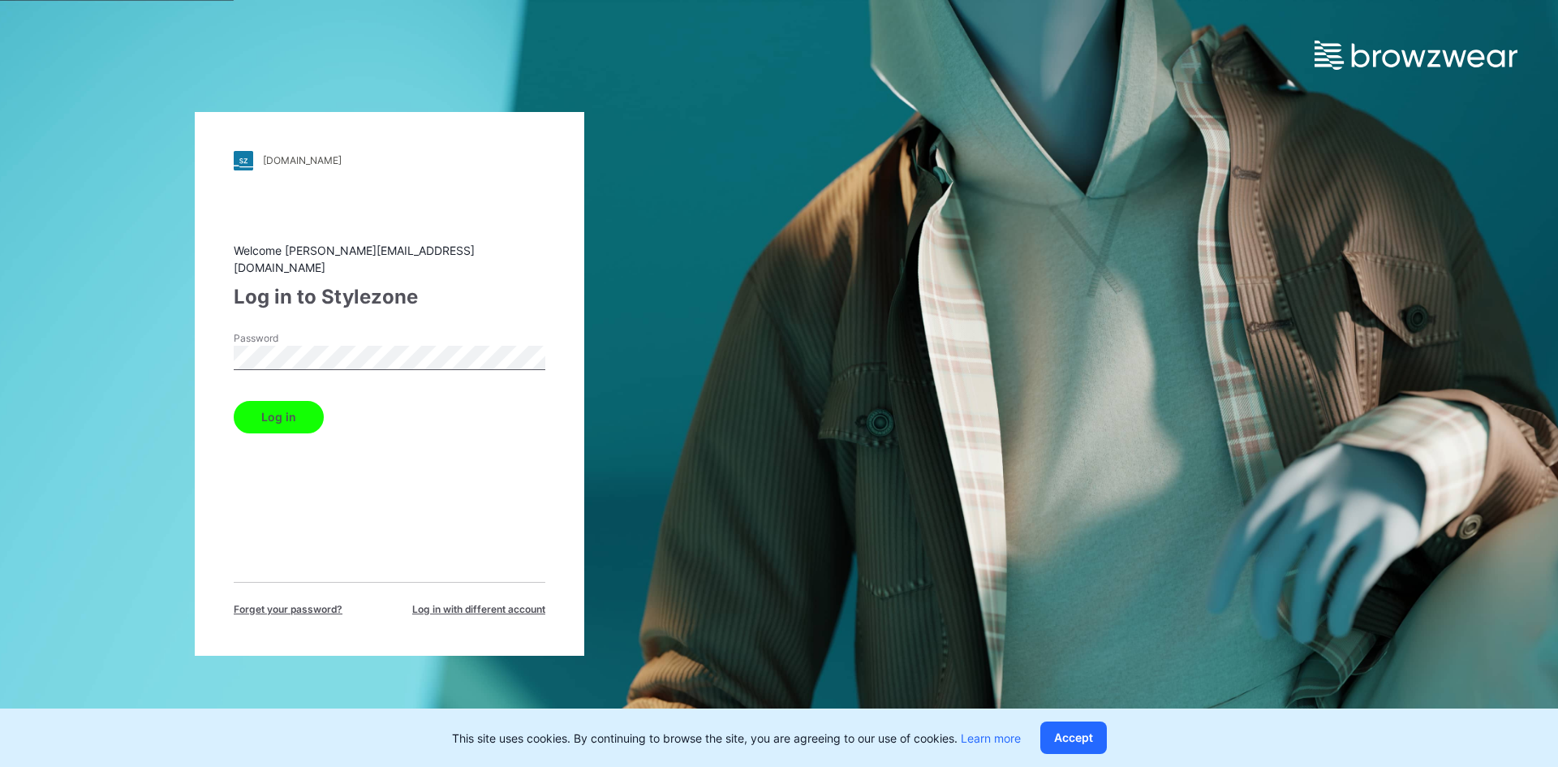
drag, startPoint x: 304, startPoint y: 413, endPoint x: 420, endPoint y: 411, distance: 116.9
click at [303, 413] on button "Log in" at bounding box center [279, 417] width 90 height 32
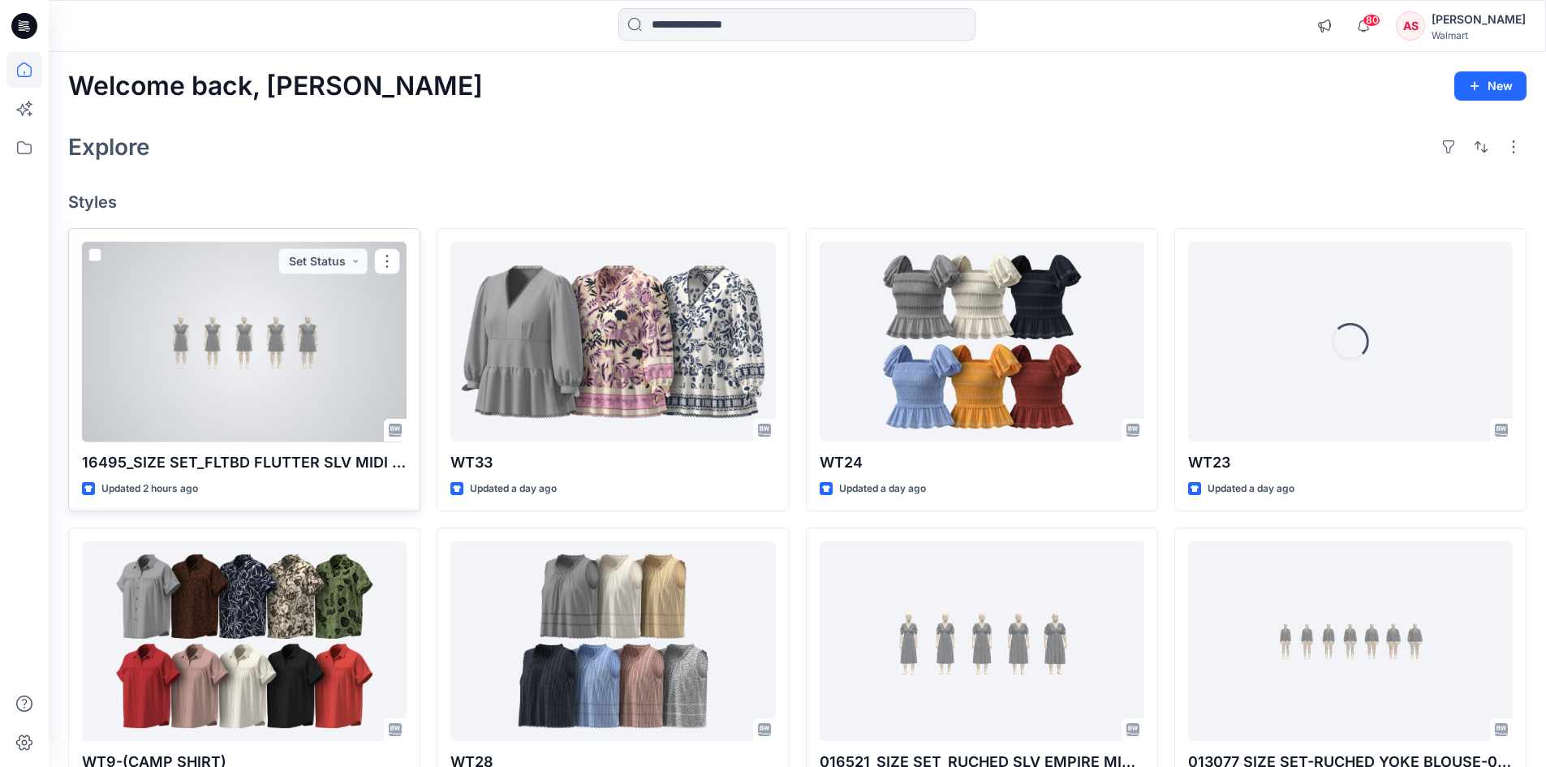
click at [237, 385] on div at bounding box center [244, 342] width 325 height 200
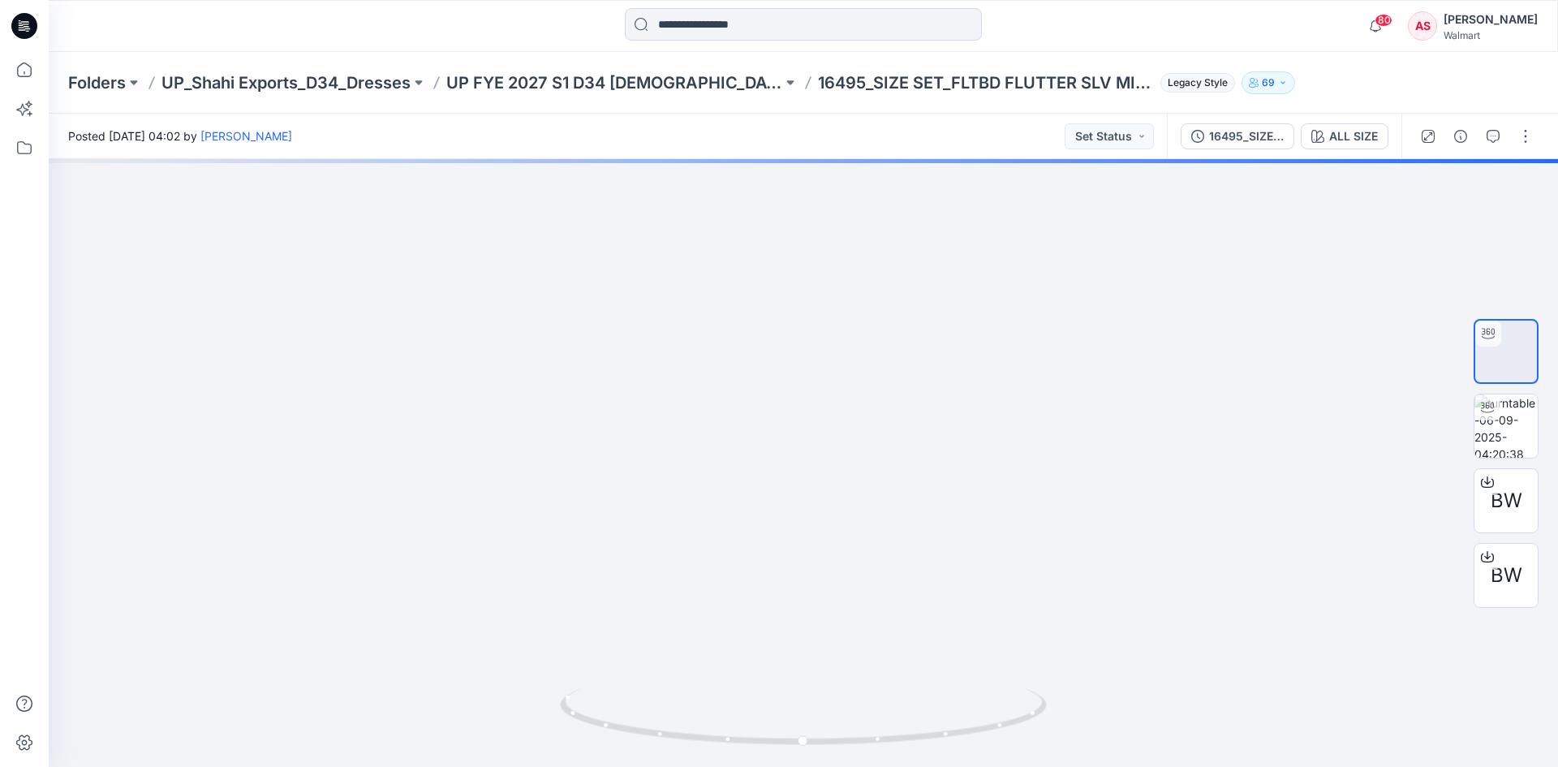
click at [23, 31] on icon at bounding box center [24, 26] width 26 height 26
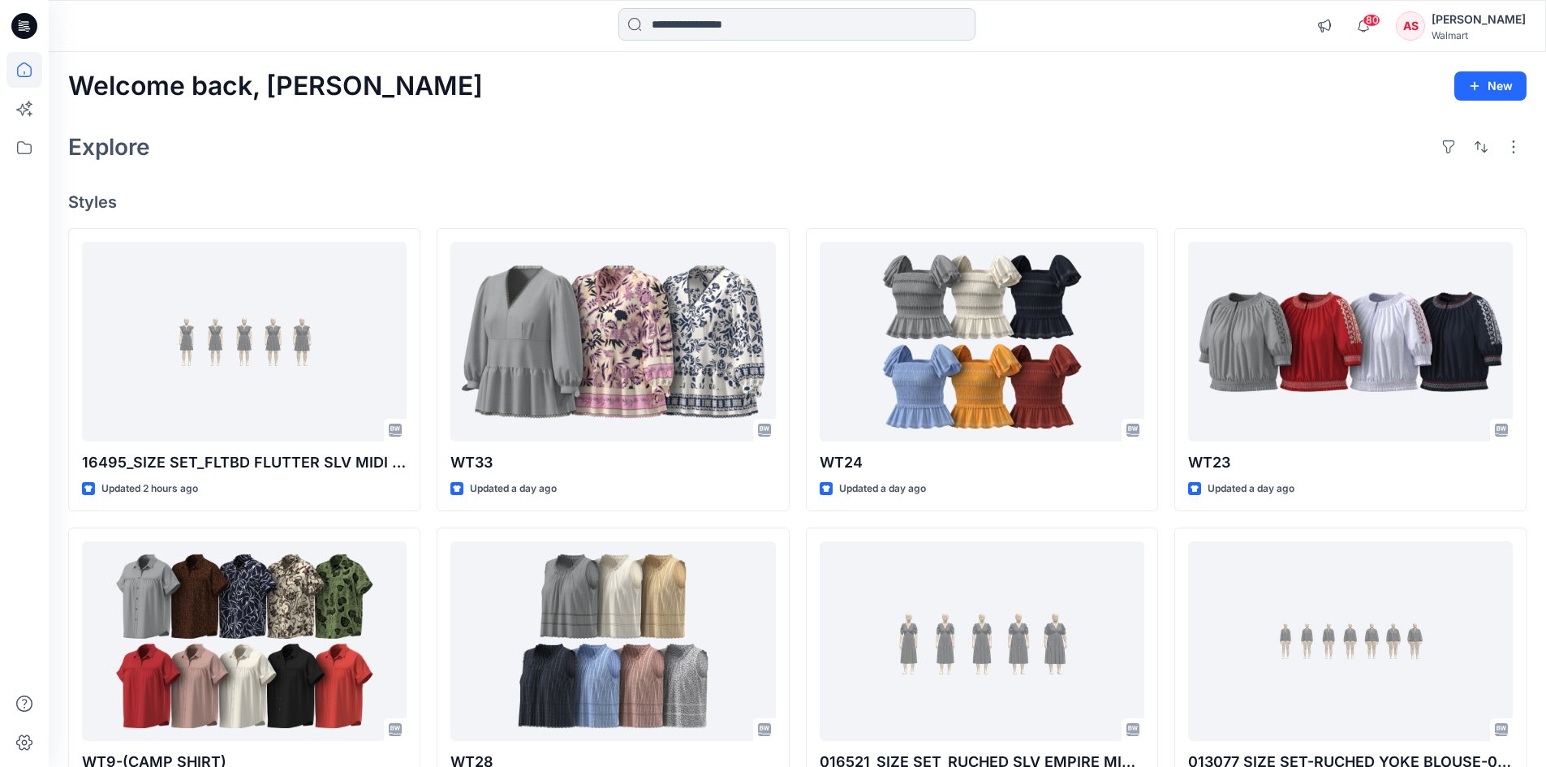
click at [729, 22] on input at bounding box center [796, 24] width 357 height 32
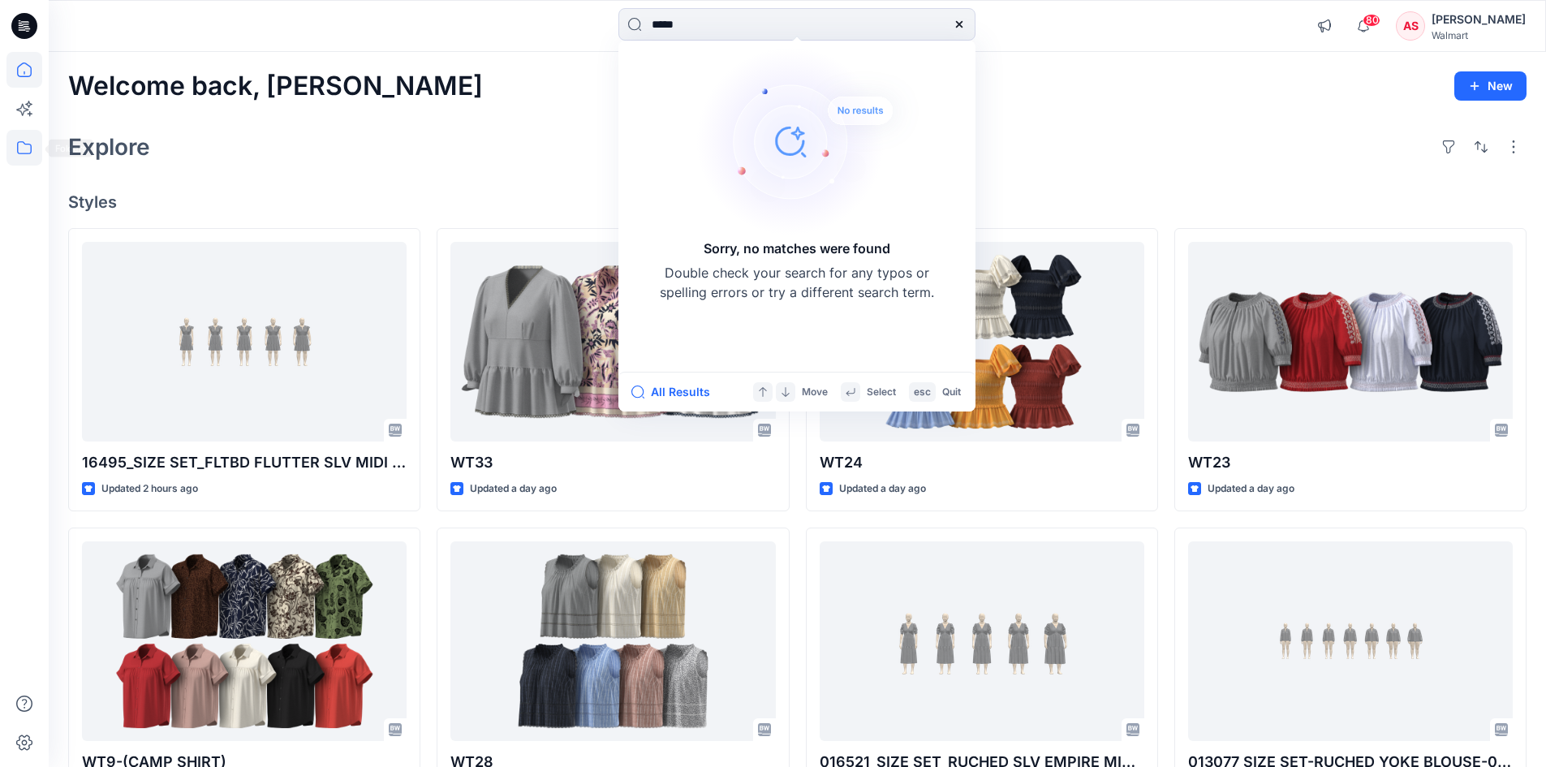
type input "*****"
click at [31, 148] on icon at bounding box center [24, 147] width 15 height 13
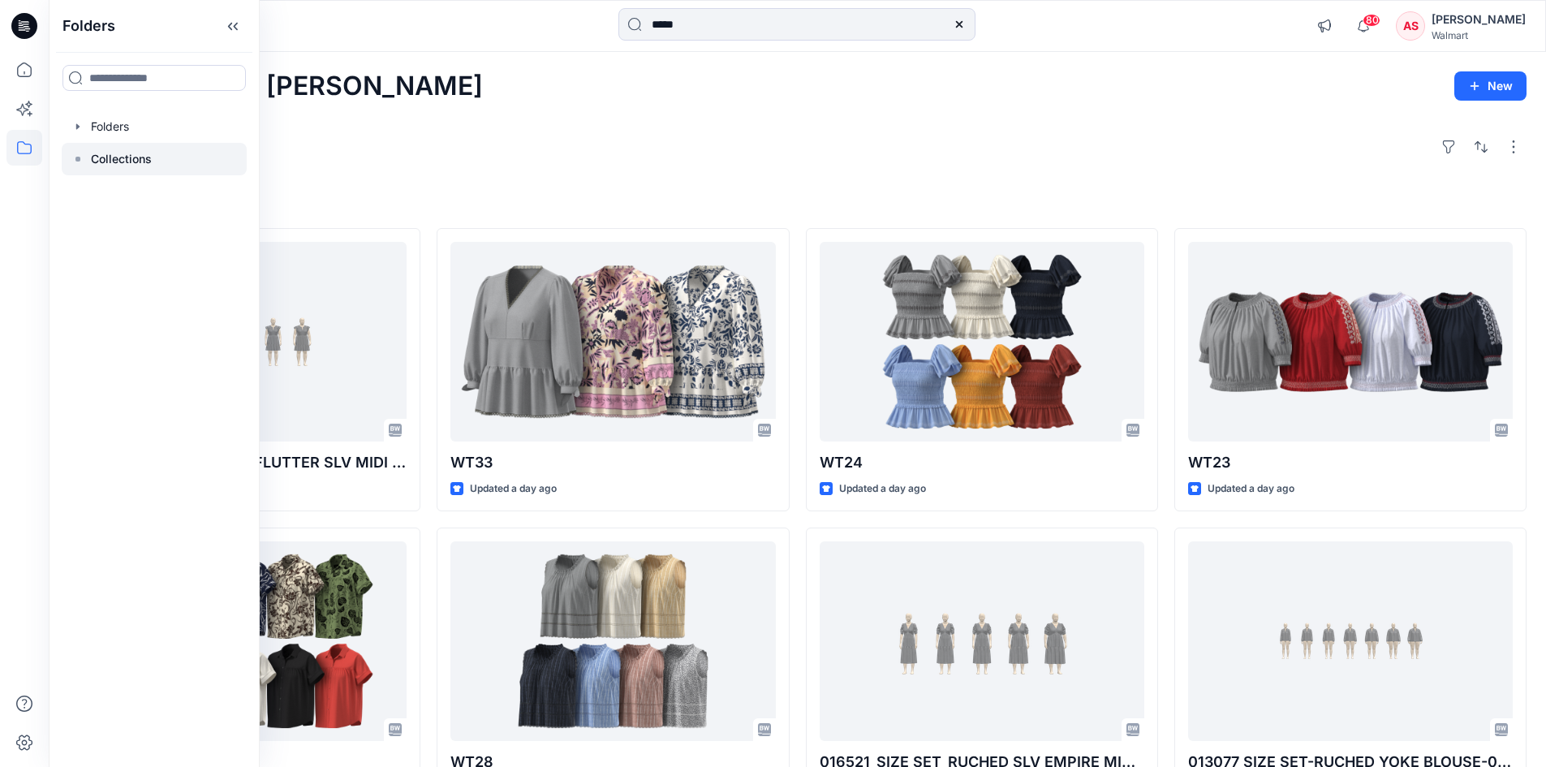
click at [117, 159] on p "Collections" at bounding box center [121, 158] width 61 height 19
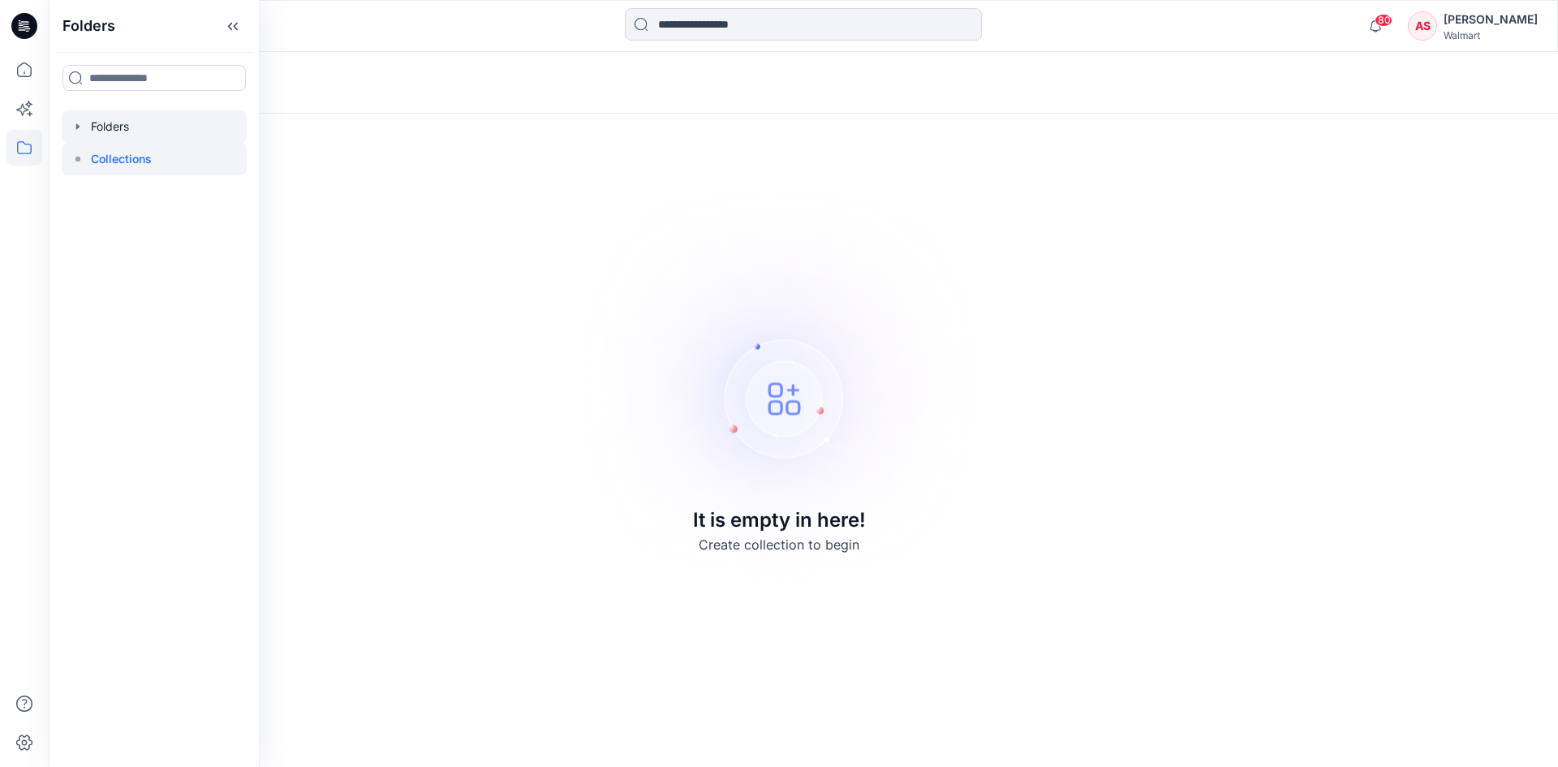
click at [114, 131] on div at bounding box center [154, 126] width 185 height 32
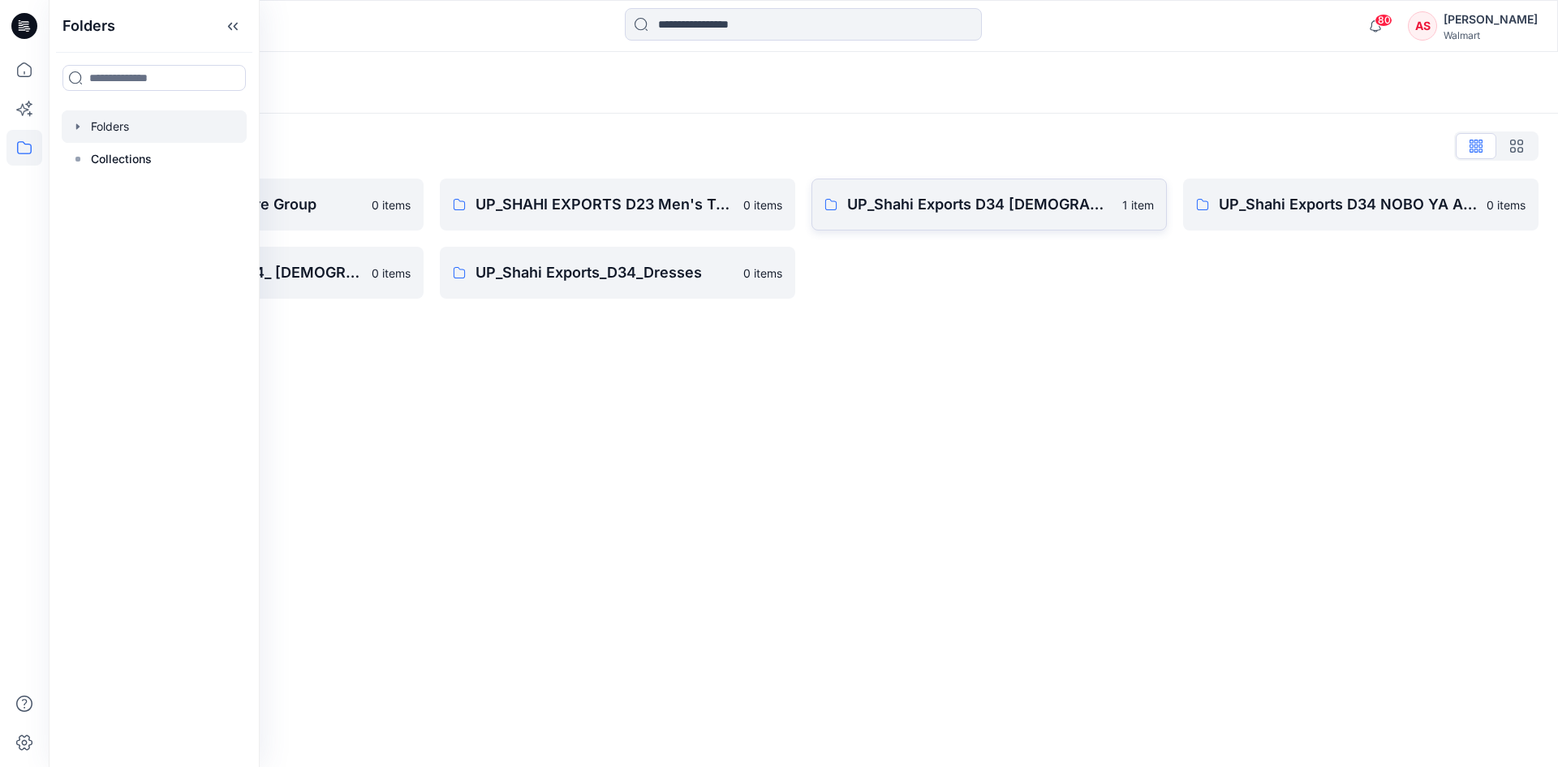
click at [1077, 209] on p "UP_Shahi Exports D34 [DEMOGRAPHIC_DATA] Tops" at bounding box center [979, 204] width 265 height 23
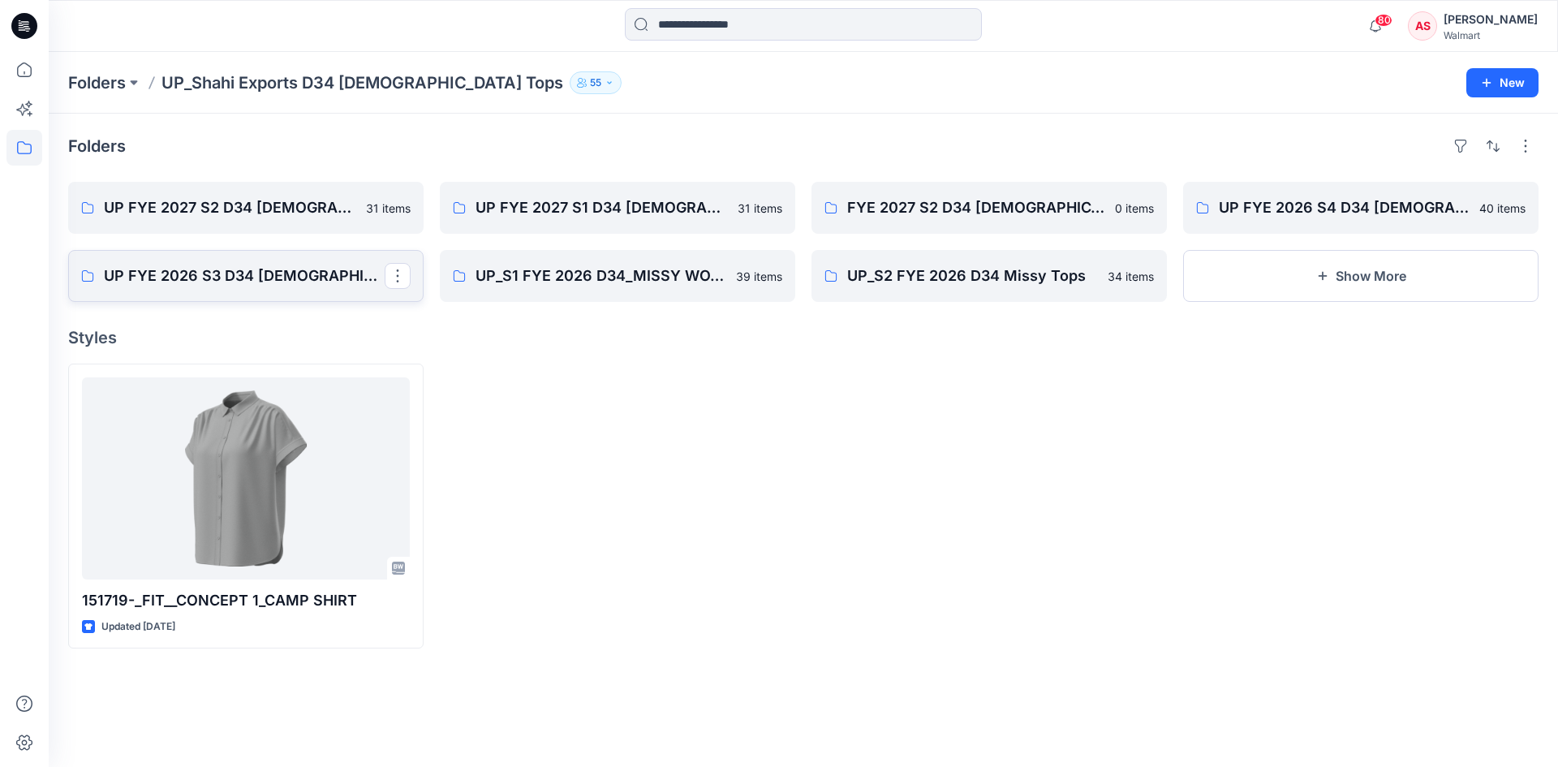
click at [258, 277] on p "UP FYE 2026 S3 D34 [DEMOGRAPHIC_DATA] Woven Tops Shahi" at bounding box center [244, 276] width 281 height 23
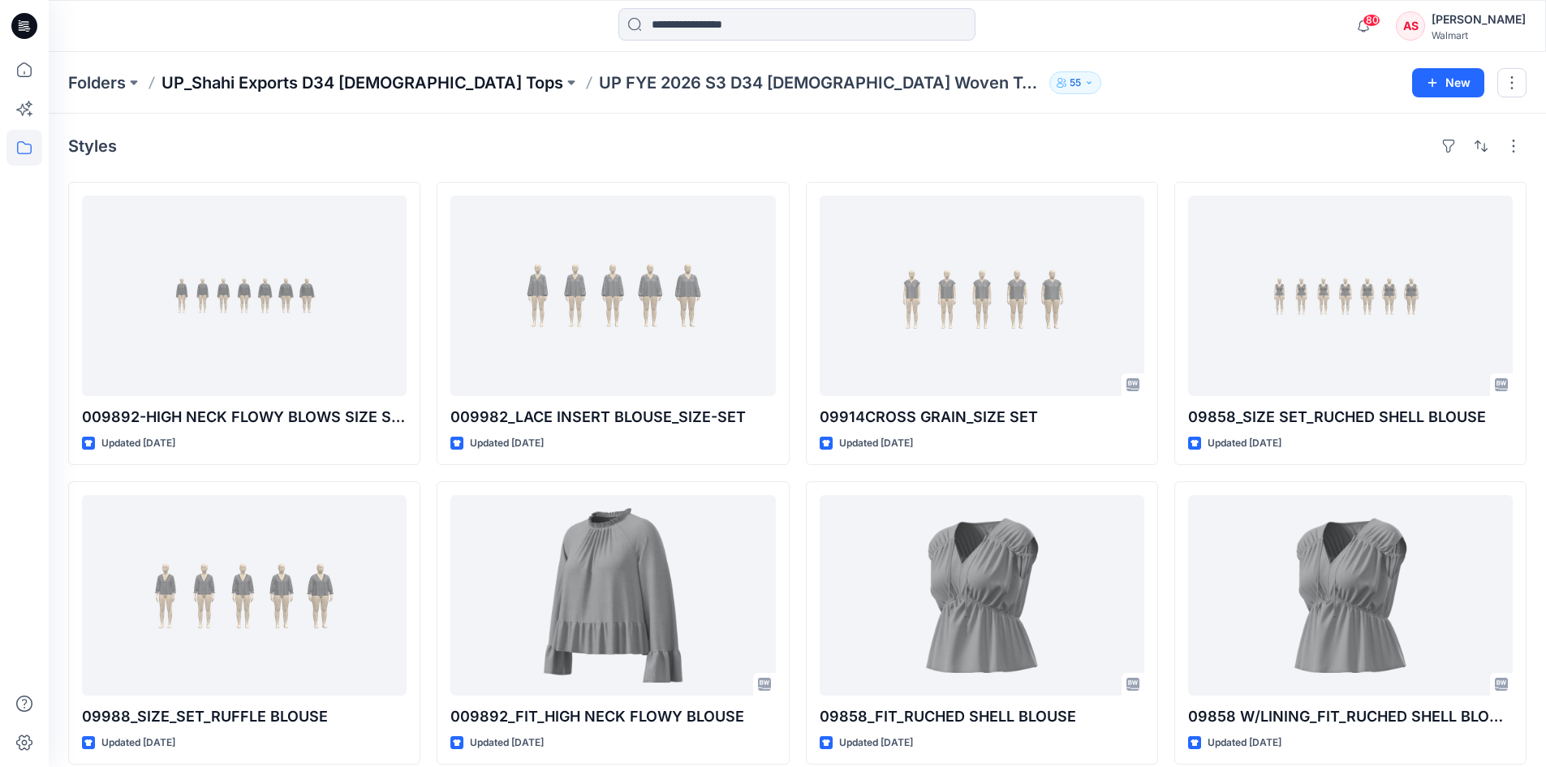
click at [334, 80] on p "UP_Shahi Exports D34 [DEMOGRAPHIC_DATA] Tops" at bounding box center [363, 82] width 402 height 23
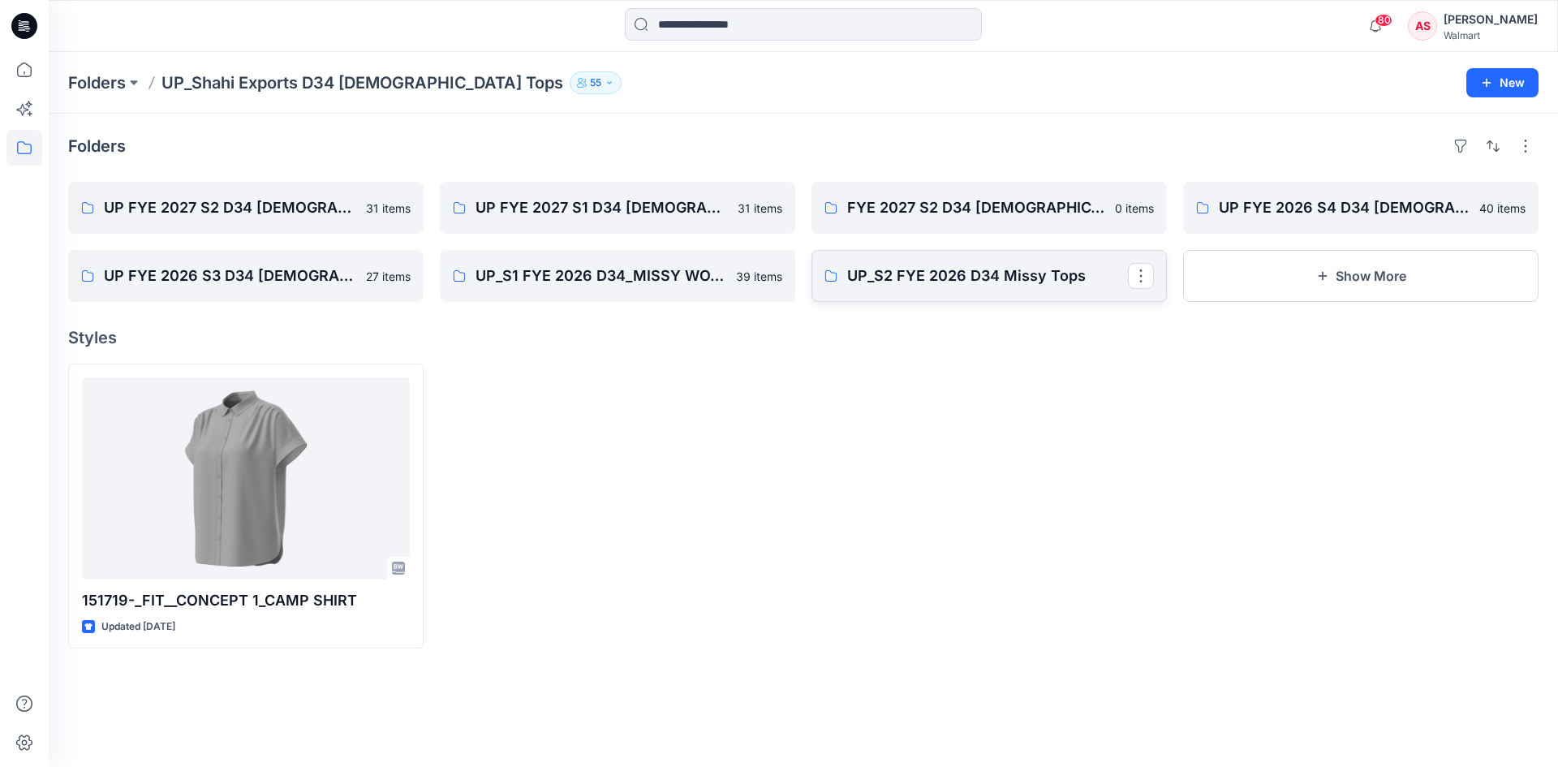
click at [1012, 281] on p "UP_S2 FYE 2026 D34 Missy Tops" at bounding box center [987, 276] width 281 height 23
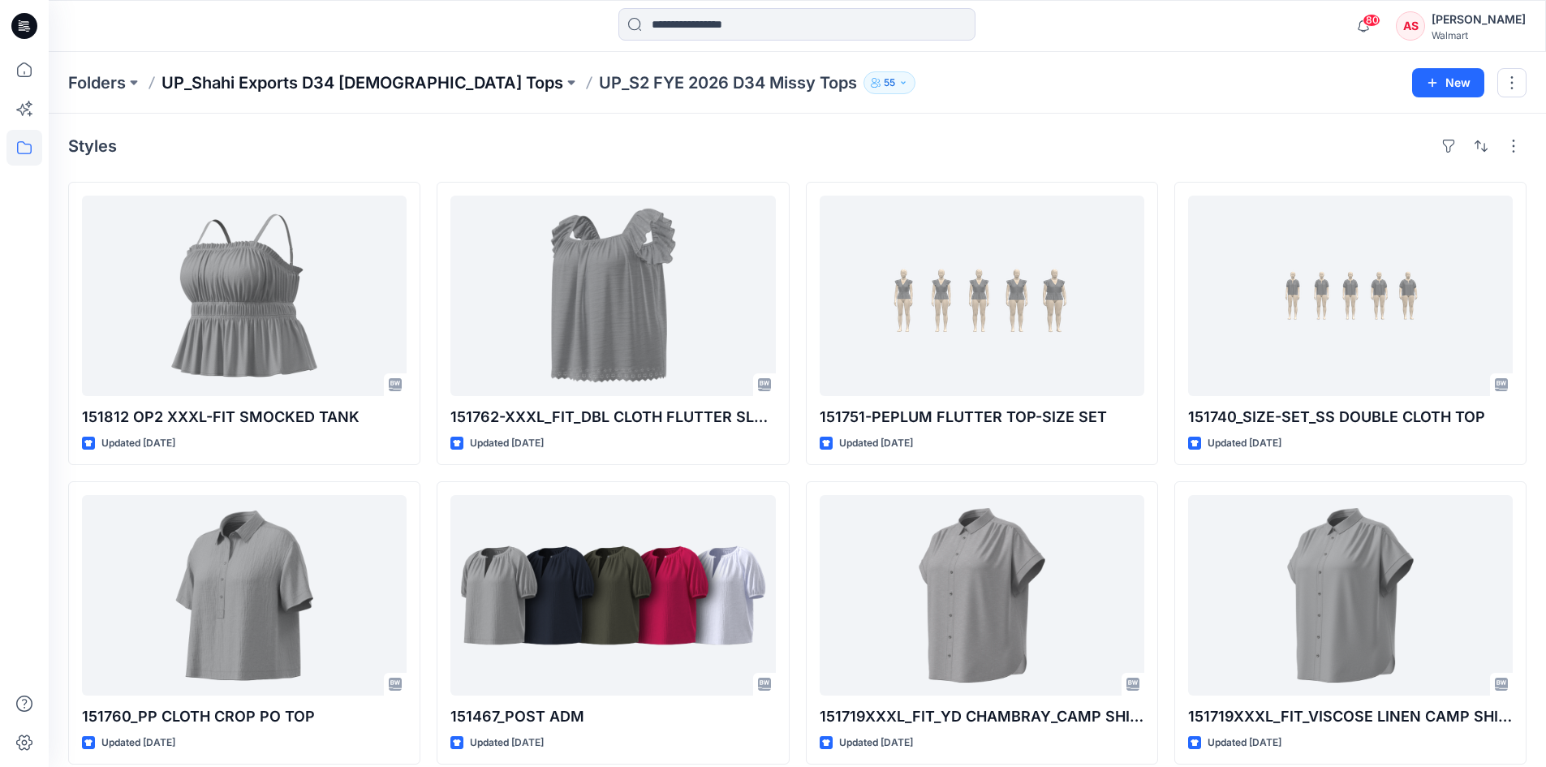
click at [281, 76] on p "UP_Shahi Exports D34 [DEMOGRAPHIC_DATA] Tops" at bounding box center [363, 82] width 402 height 23
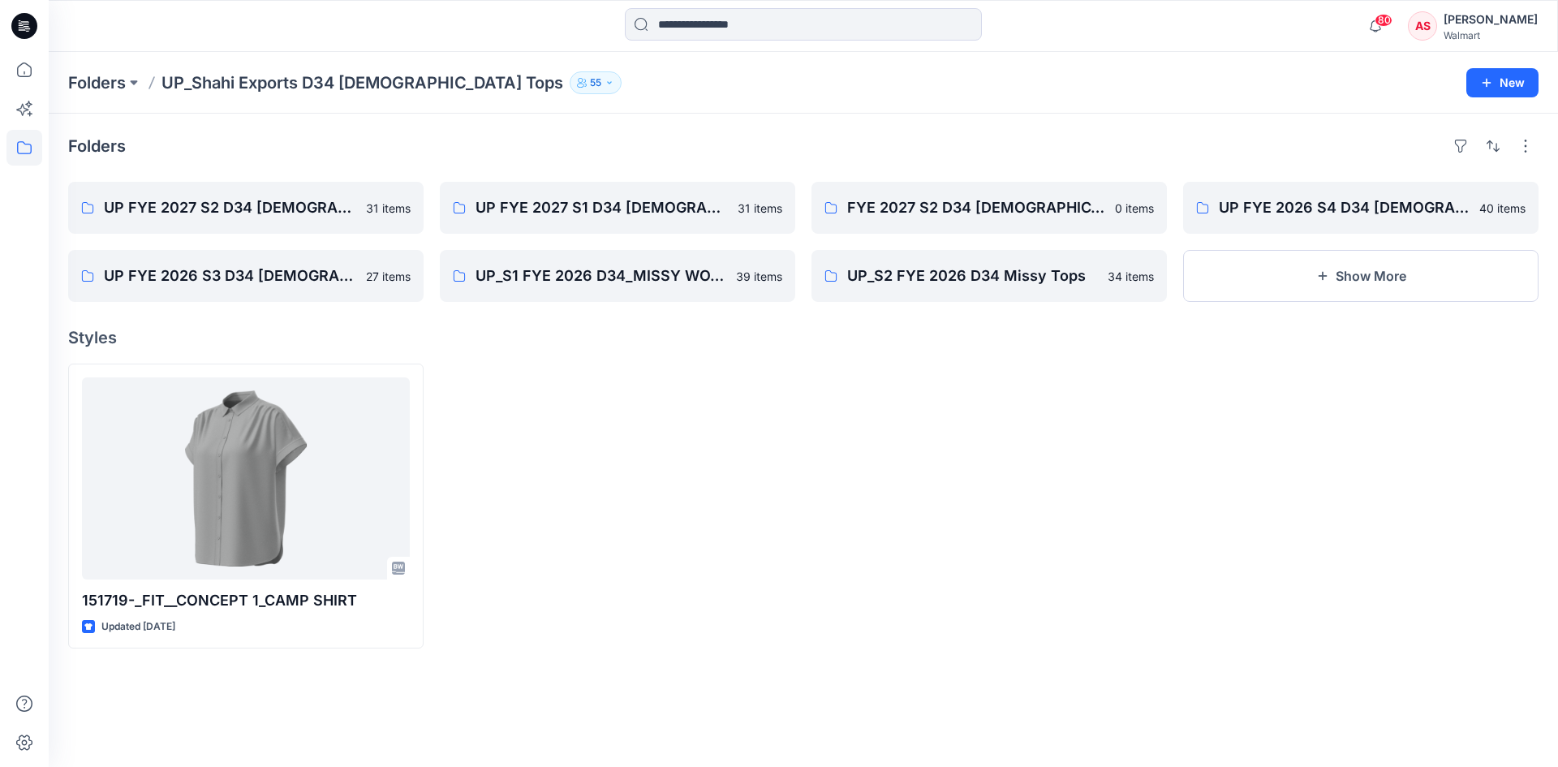
click at [28, 32] on icon at bounding box center [24, 26] width 26 height 26
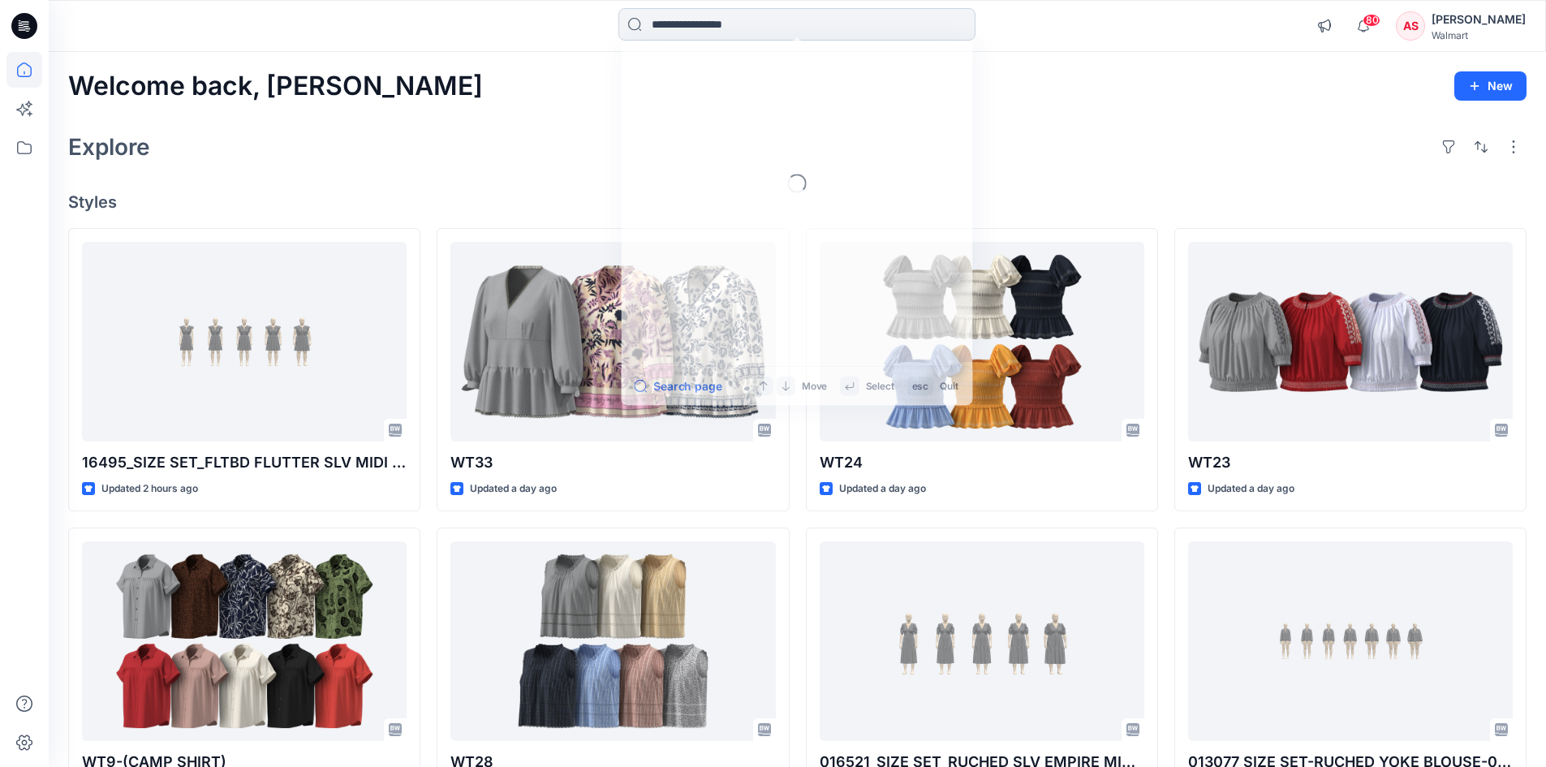
click at [672, 32] on input at bounding box center [796, 24] width 357 height 32
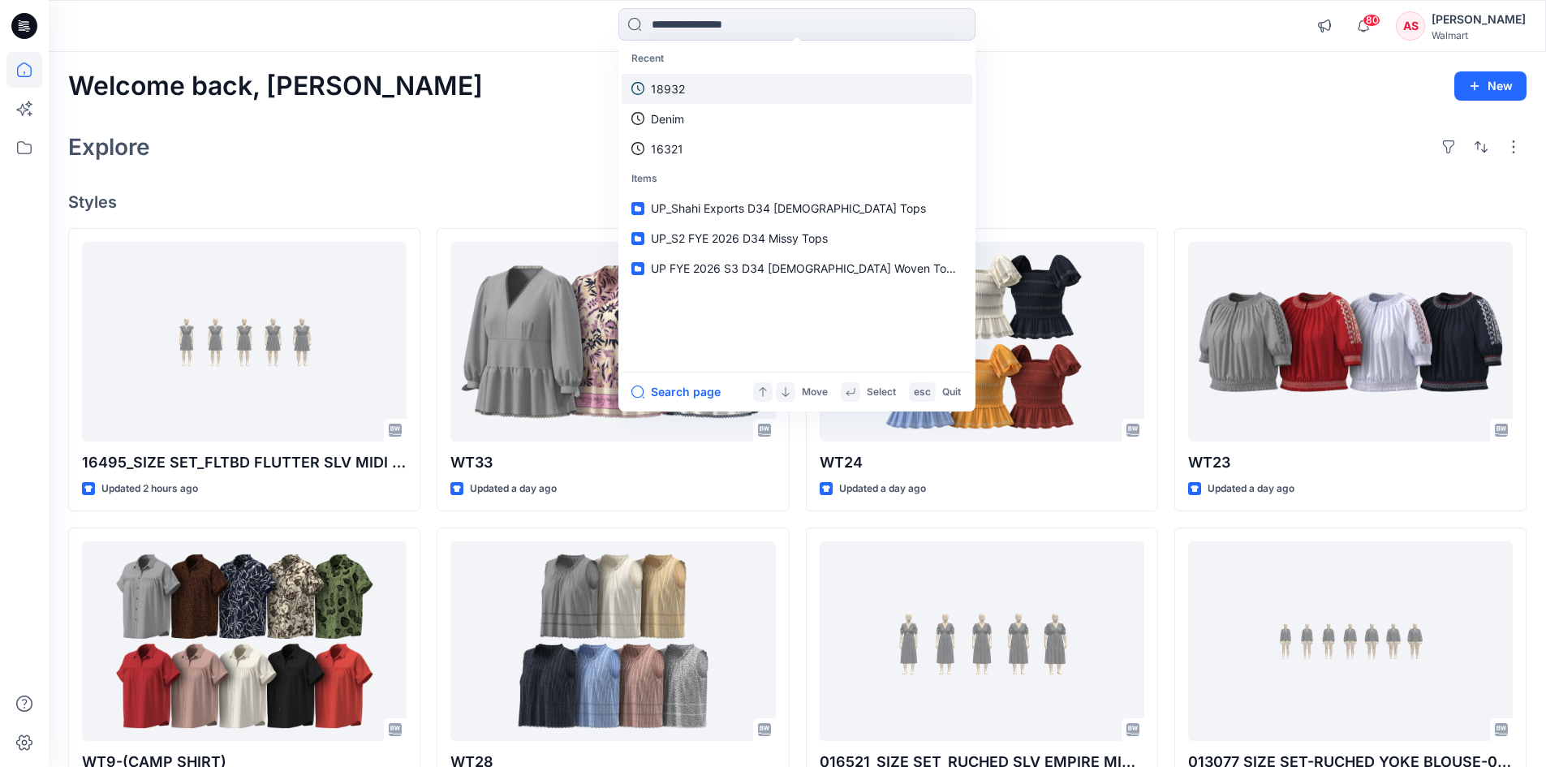
click at [683, 80] on p "18932" at bounding box center [668, 88] width 34 height 17
